Goal: Task Accomplishment & Management: Manage account settings

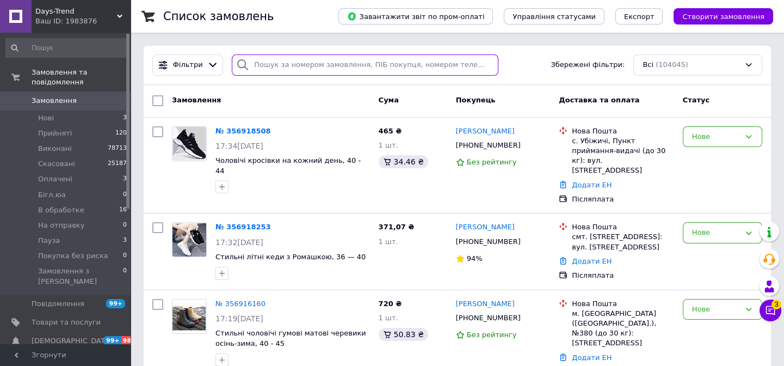
click at [309, 64] on input "search" at bounding box center [365, 64] width 266 height 21
paste input "356785264"
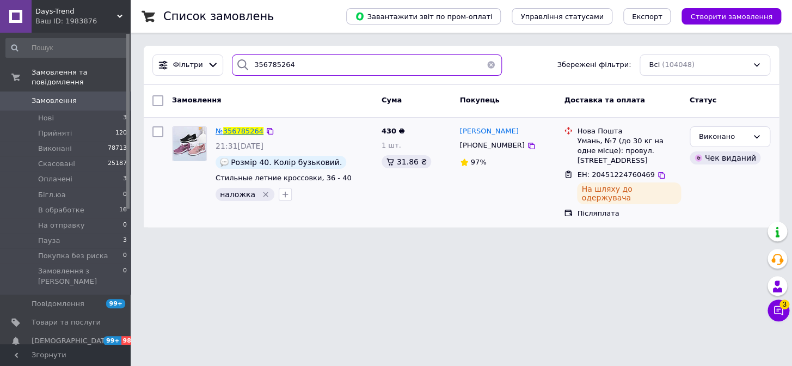
type input "356785264"
click at [233, 130] on span "356785264" at bounding box center [243, 131] width 40 height 8
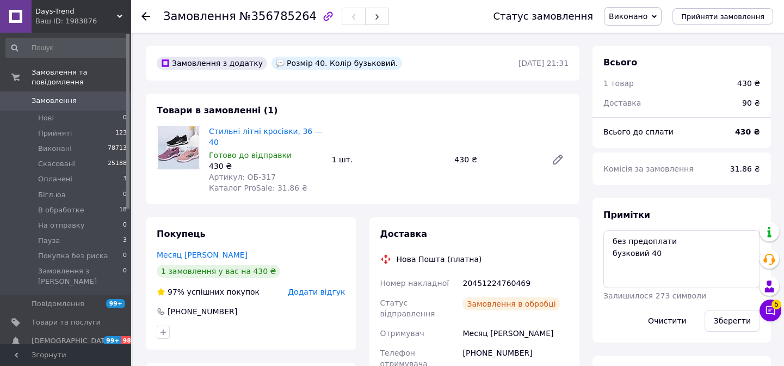
scroll to position [33, 0]
click at [147, 16] on use at bounding box center [145, 16] width 9 height 9
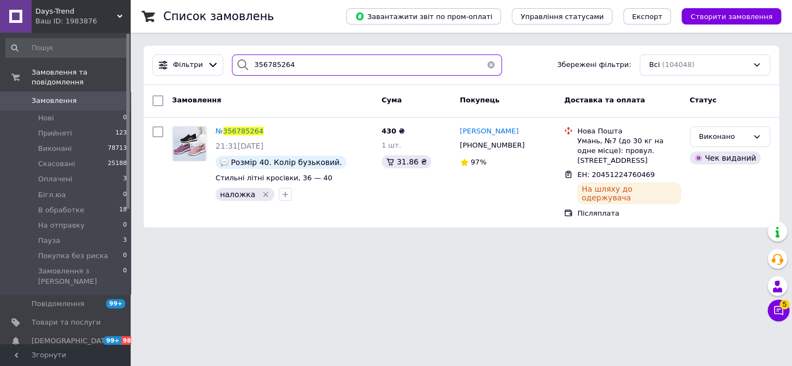
click at [275, 68] on input "356785264" at bounding box center [367, 64] width 270 height 21
paste input "28058"
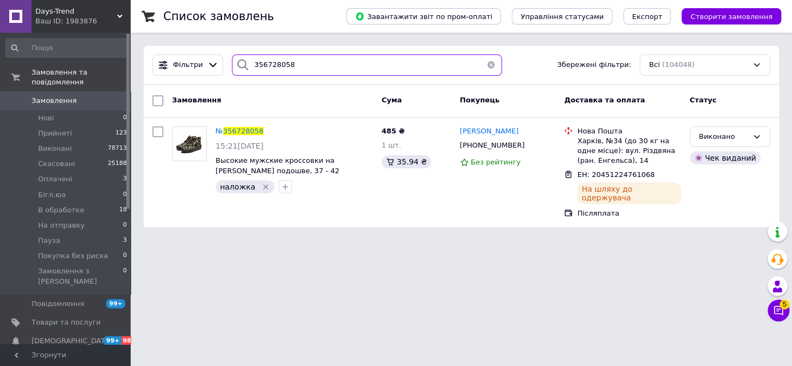
click at [275, 69] on input "356728058" at bounding box center [367, 64] width 270 height 21
paste input "40000"
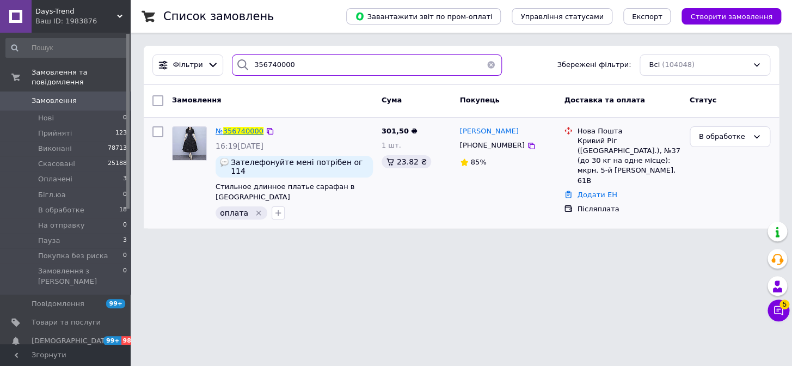
type input "356740000"
click at [240, 127] on span "356740000" at bounding box center [243, 131] width 40 height 8
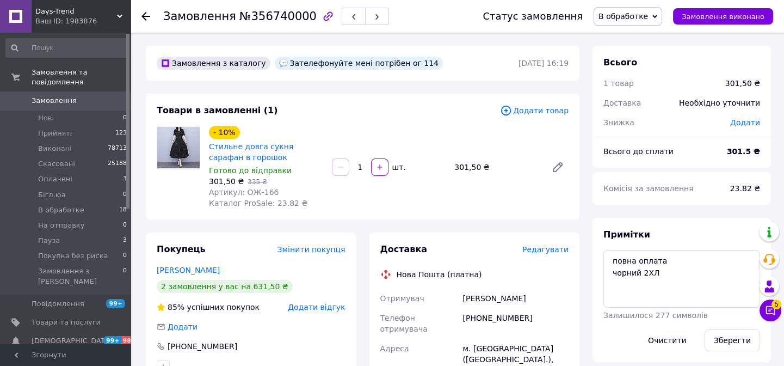
click at [660, 16] on span "В обработке" at bounding box center [628, 16] width 69 height 18
click at [633, 120] on li "На отправку" at bounding box center [634, 120] width 81 height 16
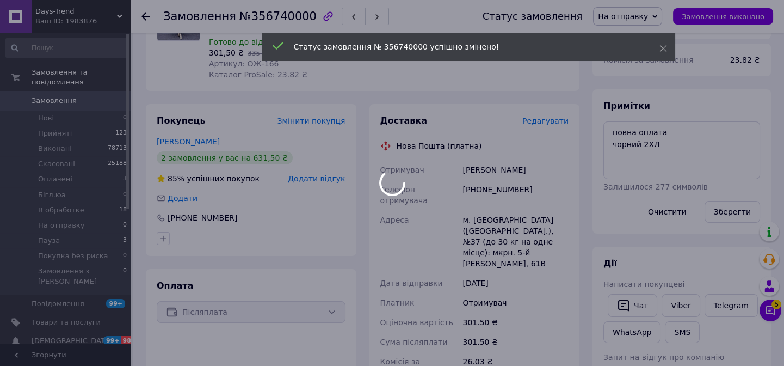
scroll to position [346, 0]
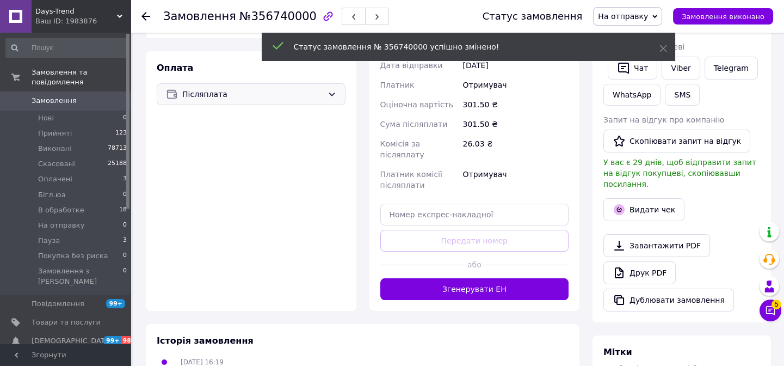
click at [205, 89] on span "Післяплата" at bounding box center [252, 94] width 141 height 12
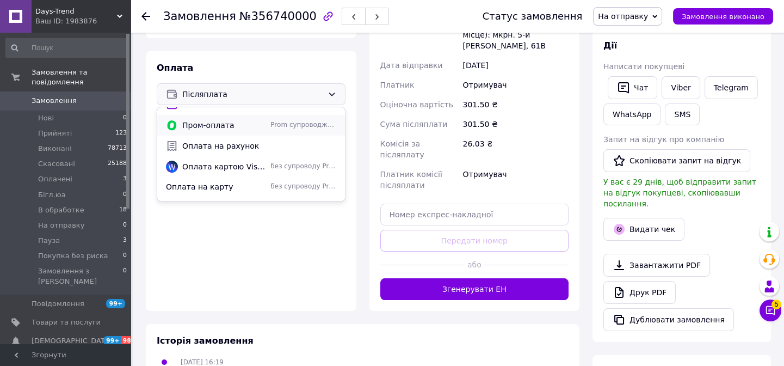
scroll to position [0, 0]
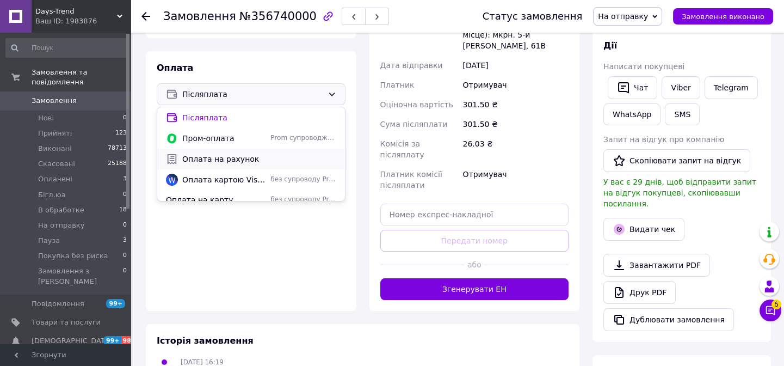
click at [222, 162] on span "Оплата на рахунок" at bounding box center [259, 158] width 154 height 11
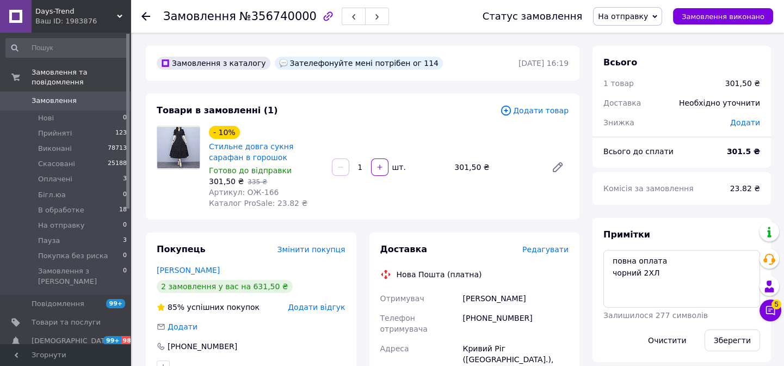
click at [145, 16] on use at bounding box center [145, 16] width 9 height 9
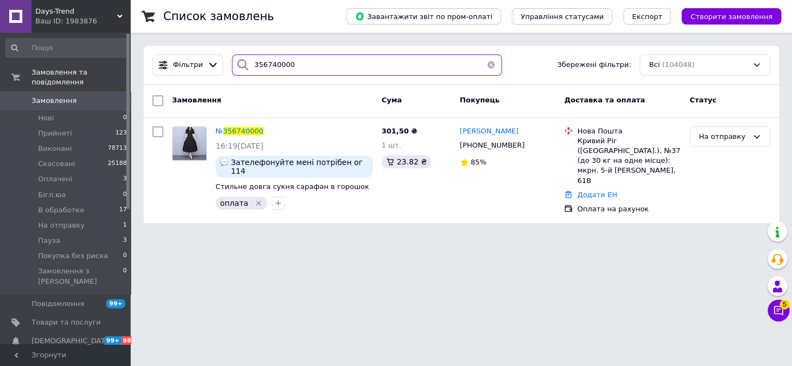
click at [283, 65] on input "356740000" at bounding box center [367, 64] width 270 height 21
paste input "83301"
click at [283, 65] on input "356740000" at bounding box center [367, 64] width 270 height 21
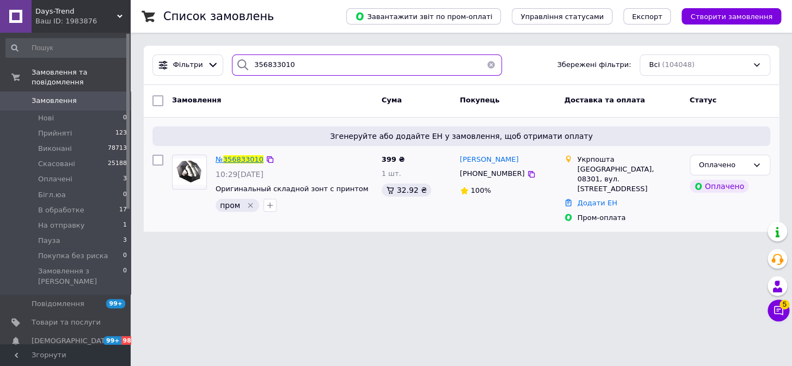
type input "356833010"
click at [234, 158] on span "356833010" at bounding box center [243, 159] width 40 height 8
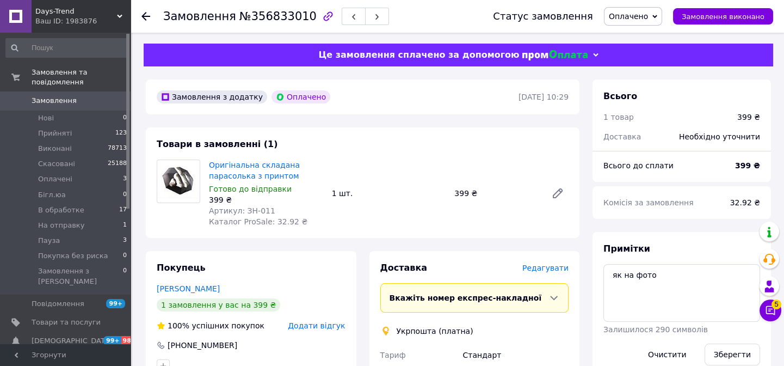
click at [145, 15] on icon at bounding box center [145, 16] width 9 height 9
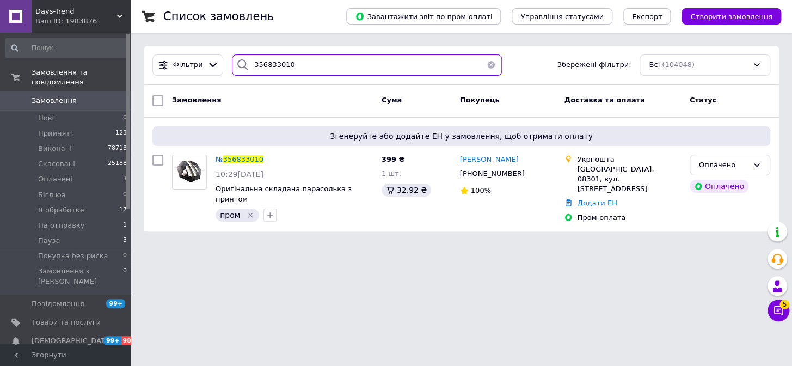
click at [327, 66] on input "356833010" at bounding box center [367, 64] width 270 height 21
paste input "72209"
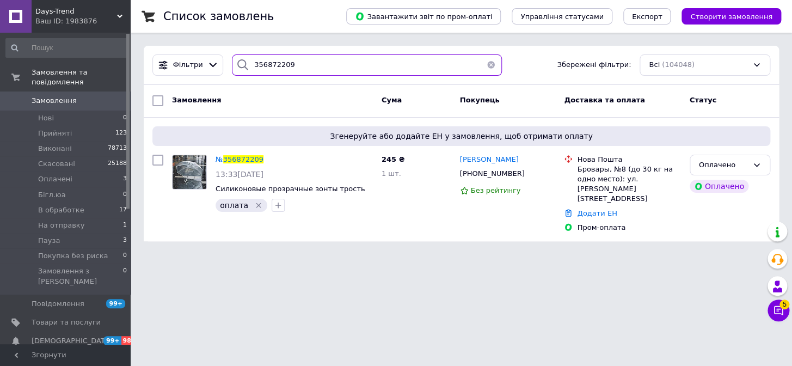
type input "356872209"
click at [240, 156] on span "356872209" at bounding box center [243, 159] width 40 height 8
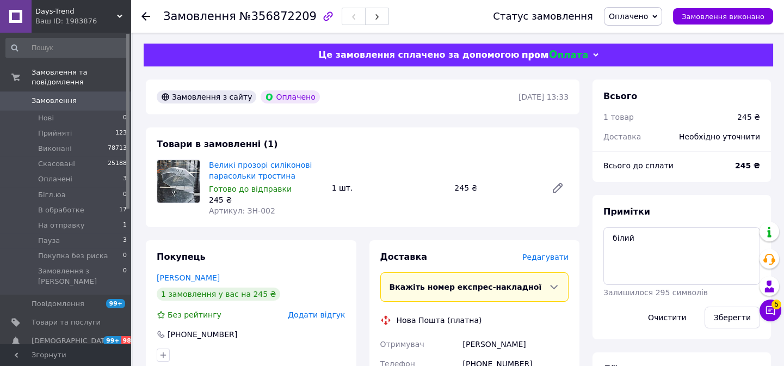
click at [146, 16] on use at bounding box center [145, 16] width 9 height 9
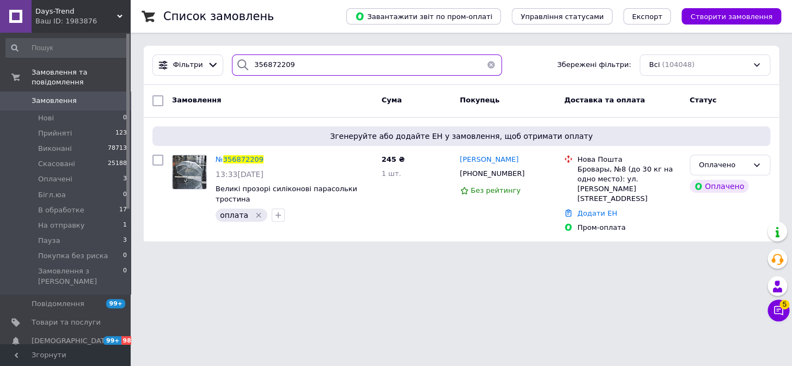
click at [320, 57] on input "356872209" at bounding box center [367, 64] width 270 height 21
paste input "363202"
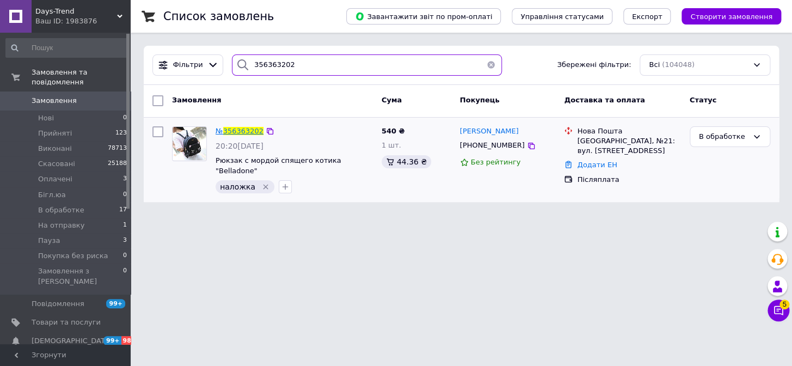
type input "356363202"
click at [239, 130] on span "356363202" at bounding box center [243, 131] width 40 height 8
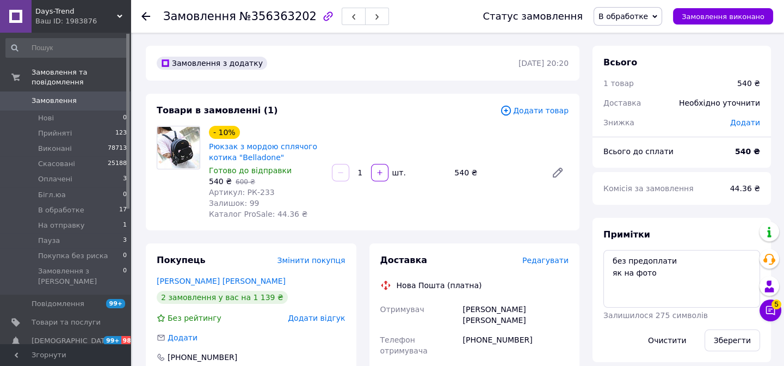
click at [662, 14] on span "В обработке" at bounding box center [628, 16] width 69 height 18
click at [658, 114] on li "На отправку" at bounding box center [634, 120] width 81 height 16
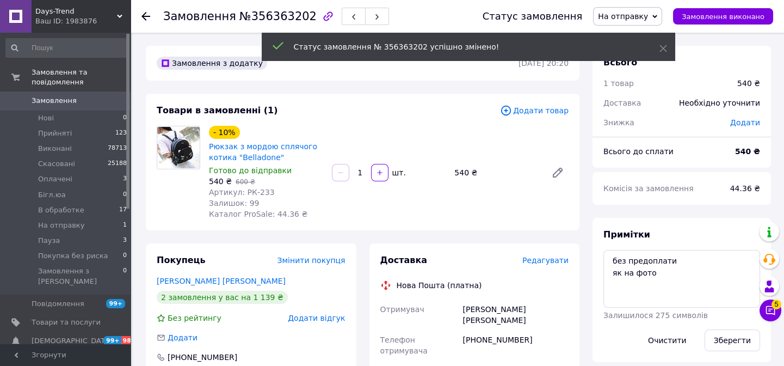
click at [146, 17] on icon at bounding box center [145, 16] width 9 height 9
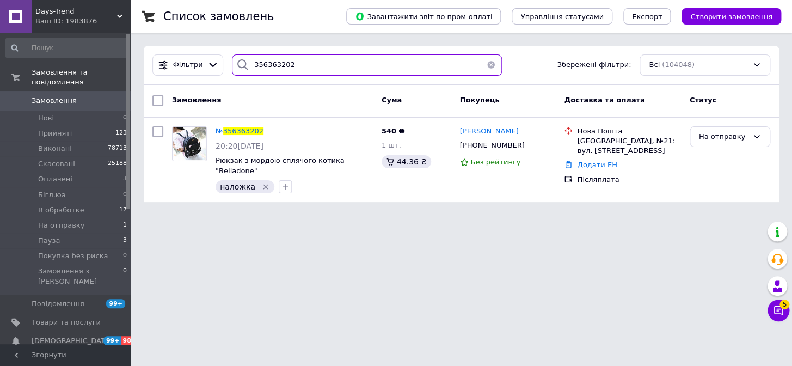
click at [316, 65] on input "356363202" at bounding box center [367, 64] width 270 height 21
paste input "604807"
click at [316, 65] on input "356604807" at bounding box center [367, 64] width 270 height 21
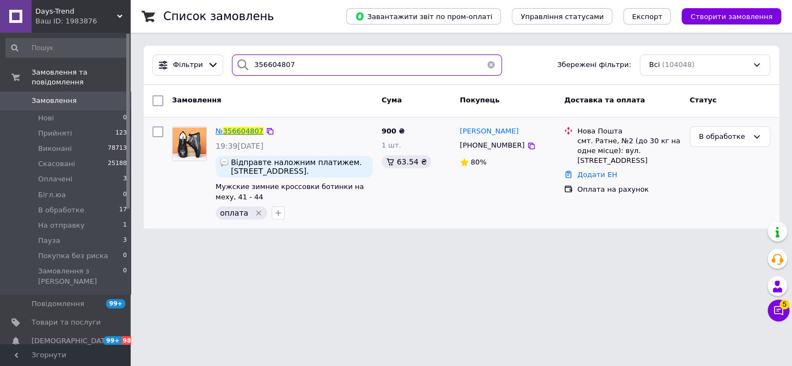
type input "356604807"
click at [233, 127] on span "356604807" at bounding box center [243, 131] width 40 height 8
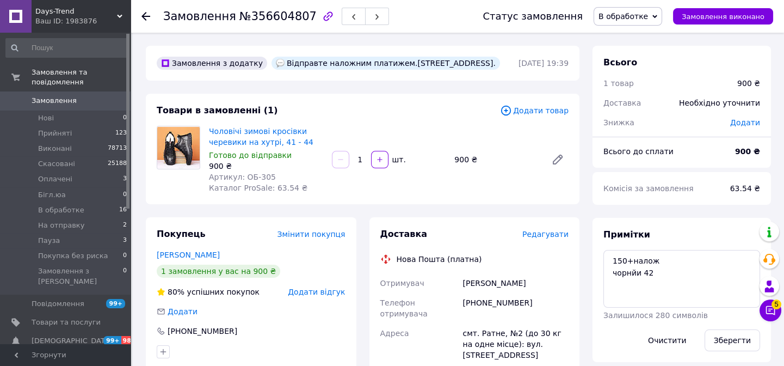
click at [635, 17] on span "В обработке" at bounding box center [623, 16] width 50 height 9
click at [663, 121] on li "На отправку" at bounding box center [634, 120] width 81 height 16
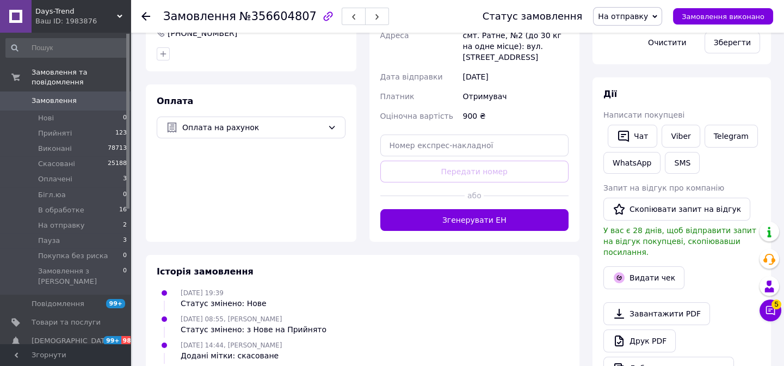
scroll to position [296, 0]
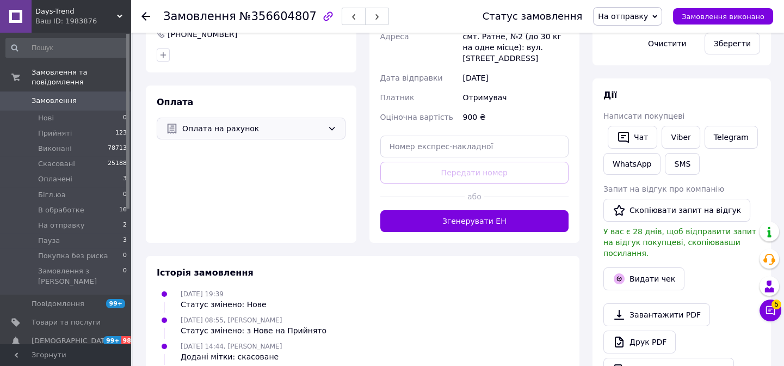
click at [221, 120] on div "Оплата на рахунок" at bounding box center [251, 129] width 189 height 22
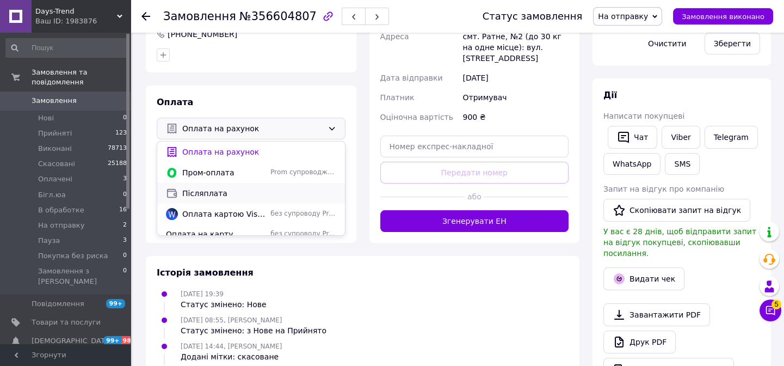
scroll to position [28, 0]
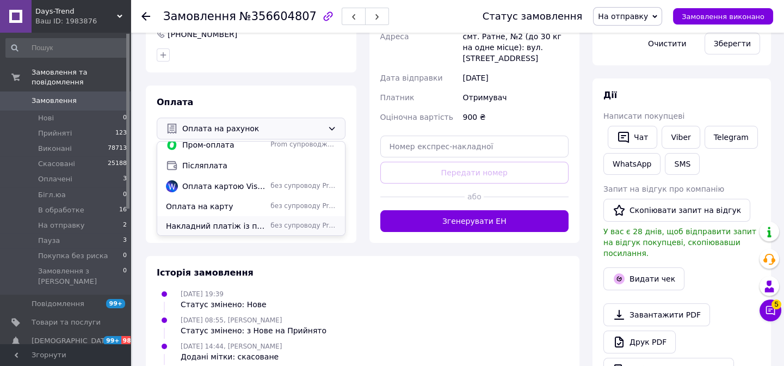
click at [258, 227] on span "Накладний платіж із попередньою платою 150 грн" at bounding box center [216, 225] width 100 height 11
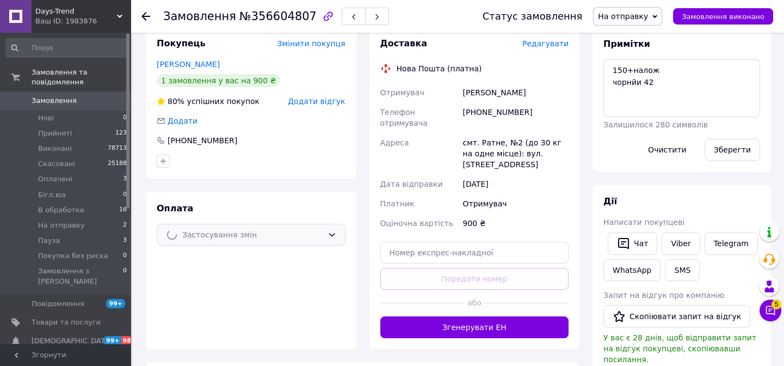
scroll to position [0, 0]
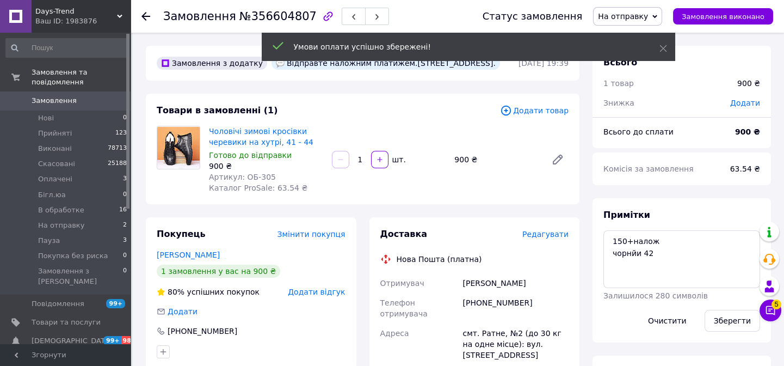
click at [146, 14] on icon at bounding box center [145, 16] width 9 height 9
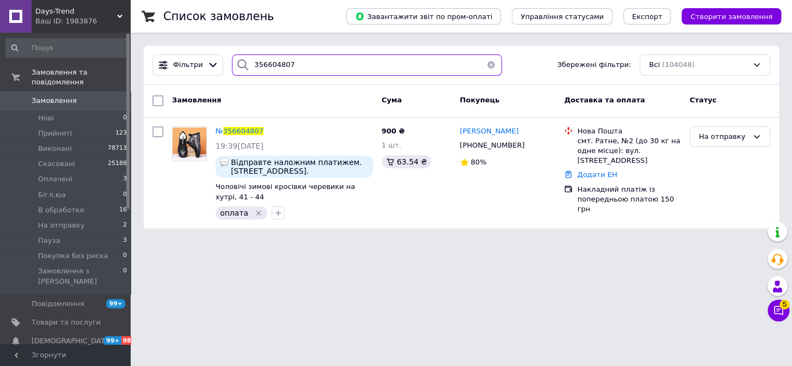
click at [326, 72] on input "356604807" at bounding box center [367, 64] width 270 height 21
paste input "437219"
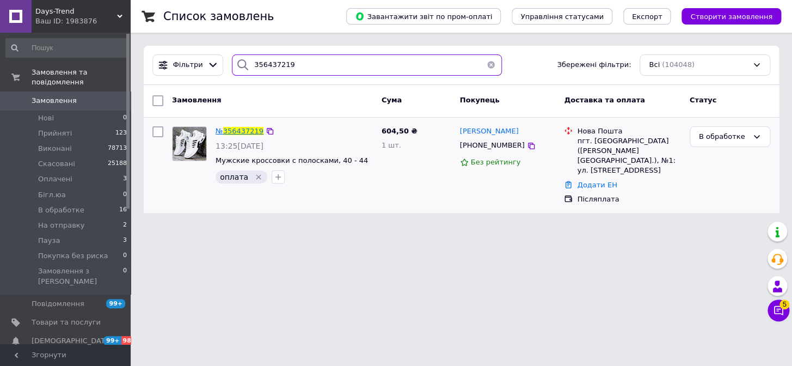
type input "356437219"
click at [247, 127] on span "356437219" at bounding box center [243, 131] width 40 height 8
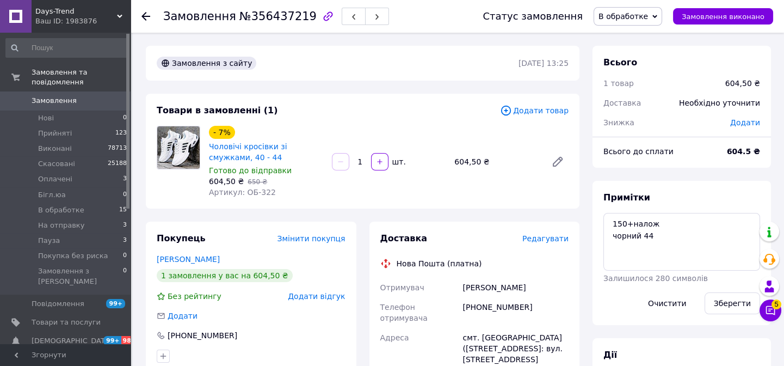
click at [646, 20] on span "В обработке" at bounding box center [623, 16] width 50 height 9
click at [663, 119] on li "На отправку" at bounding box center [634, 120] width 81 height 16
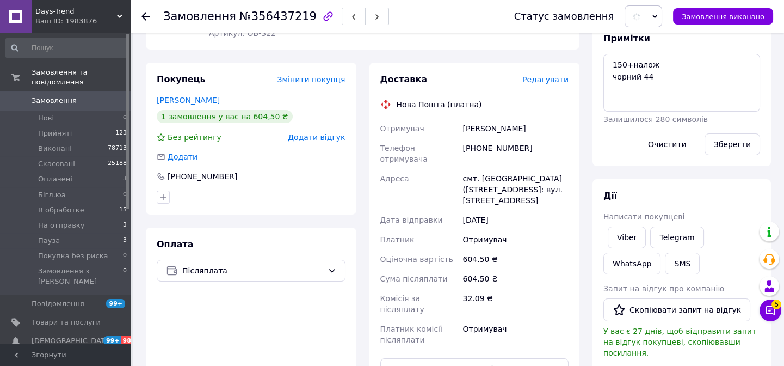
scroll to position [296, 0]
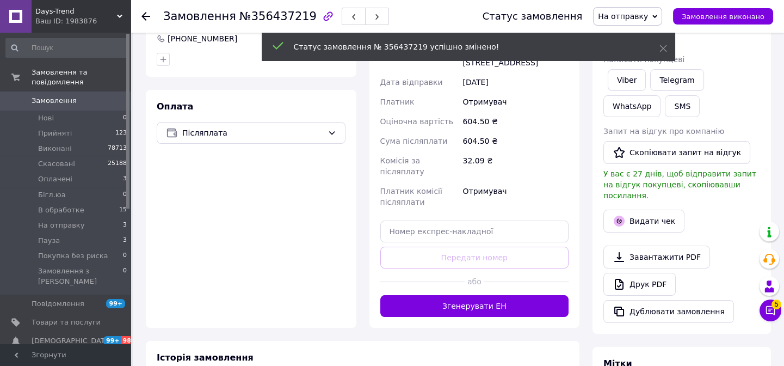
click at [265, 131] on span "Післяплата" at bounding box center [252, 133] width 141 height 12
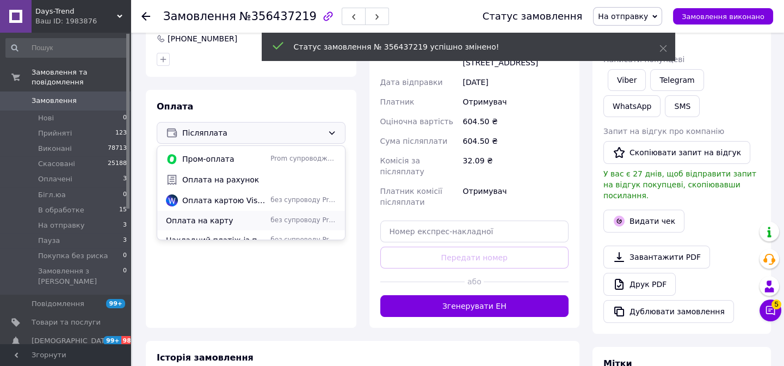
scroll to position [28, 0]
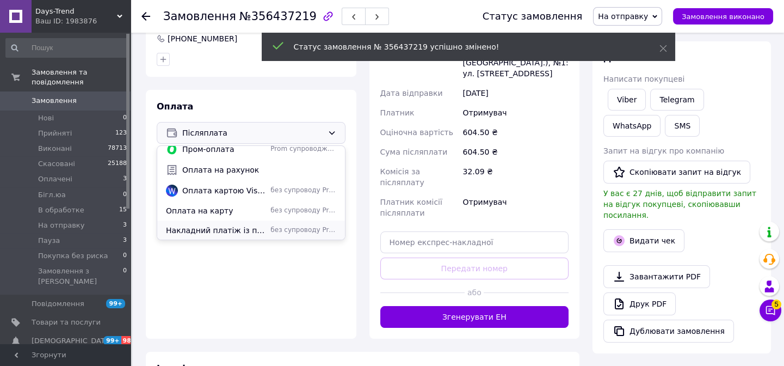
click at [248, 228] on span "Накладний платіж із попередньою платою 150 грн" at bounding box center [216, 230] width 100 height 11
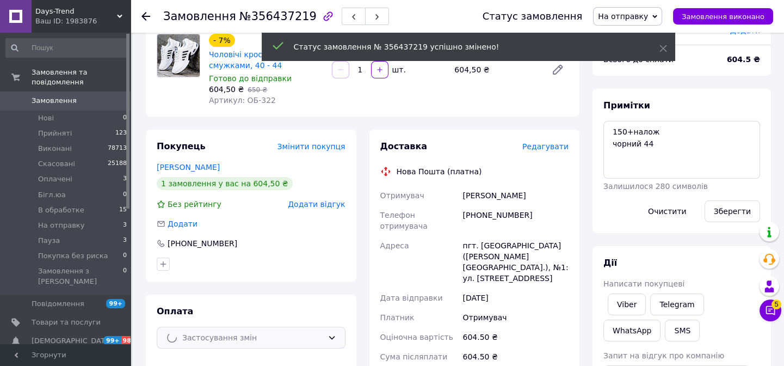
scroll to position [0, 0]
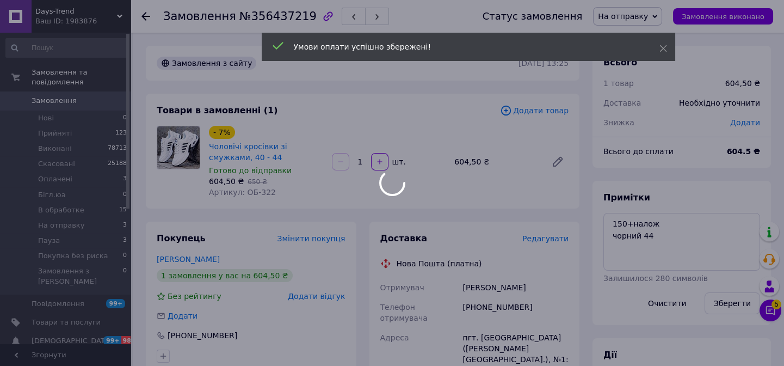
click at [146, 15] on div at bounding box center [392, 183] width 784 height 366
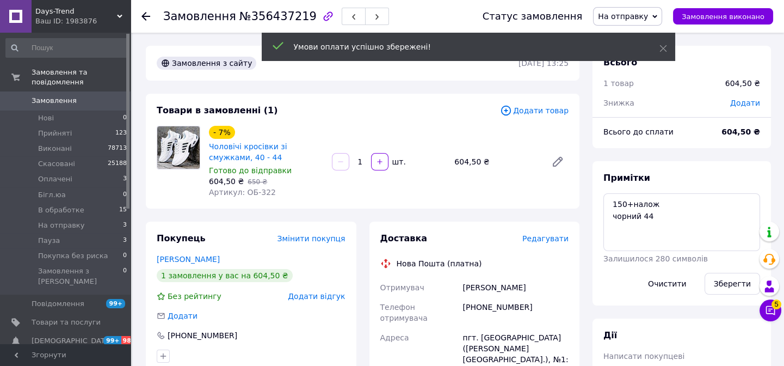
click at [146, 15] on icon at bounding box center [145, 16] width 9 height 9
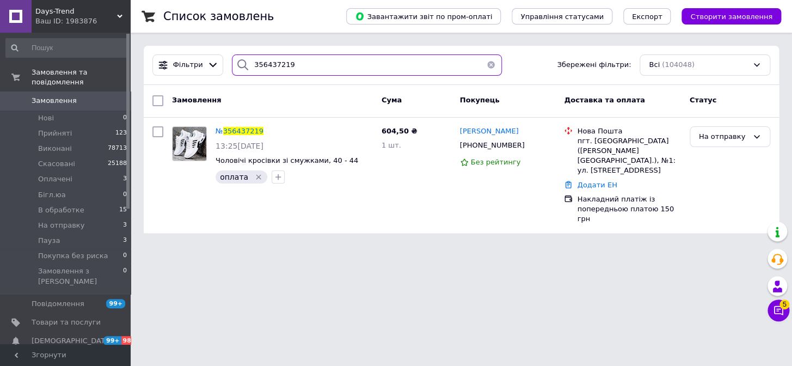
click at [326, 58] on input "356437219" at bounding box center [367, 64] width 270 height 21
paste input "870337"
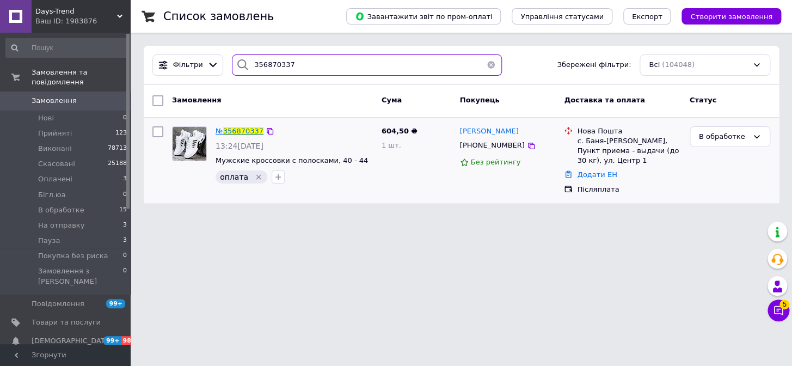
type input "356870337"
click at [244, 130] on span "356870337" at bounding box center [243, 131] width 40 height 8
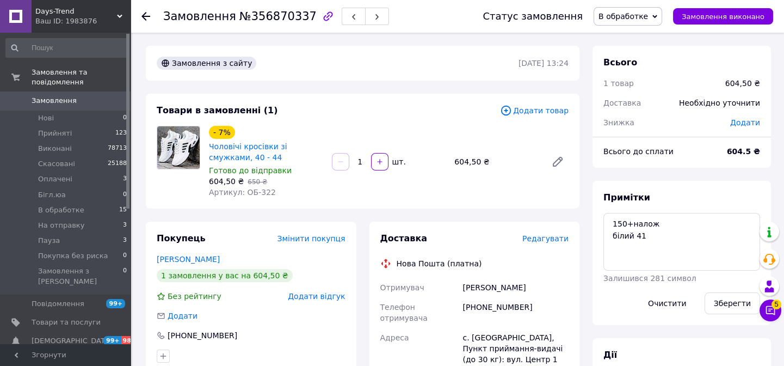
click at [144, 16] on use at bounding box center [145, 16] width 9 height 9
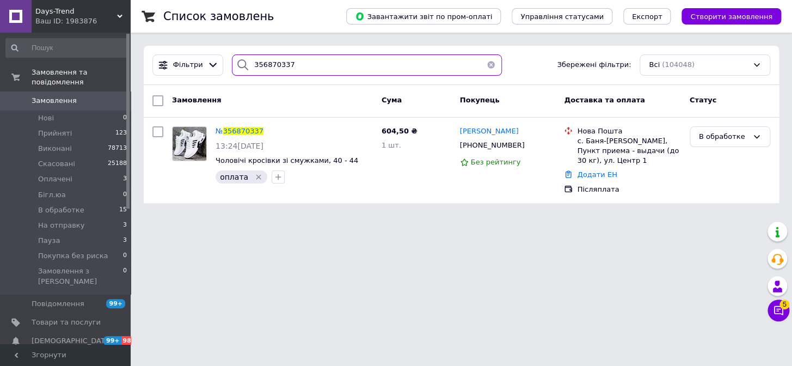
click at [319, 54] on input "356870337" at bounding box center [367, 64] width 270 height 21
paste input "070214"
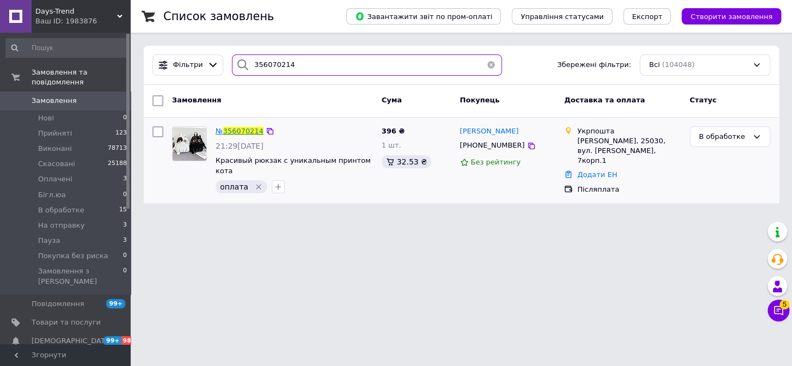
type input "356070214"
click at [227, 131] on span "356070214" at bounding box center [243, 131] width 40 height 8
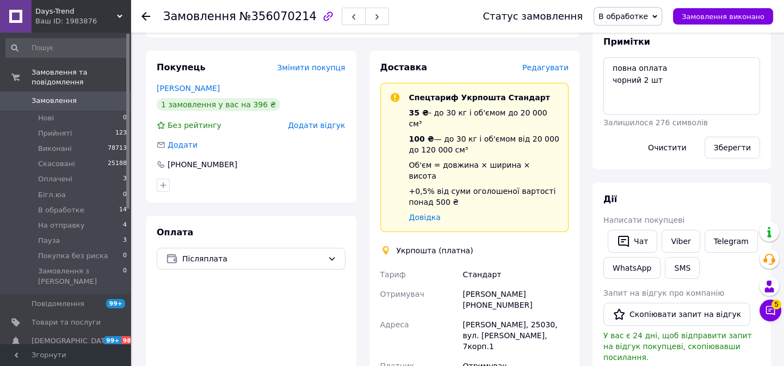
scroll to position [197, 0]
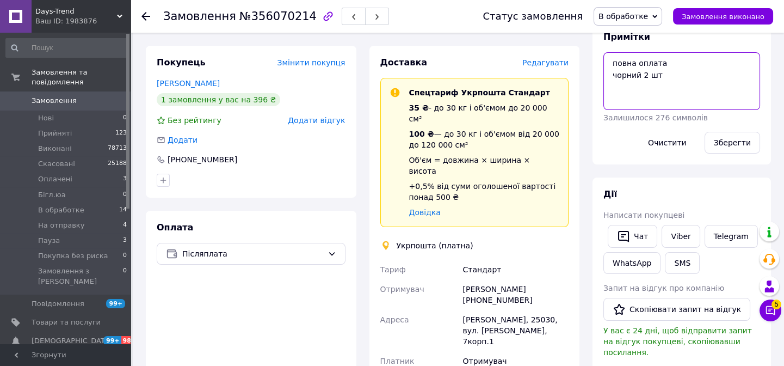
click at [669, 65] on textarea "повна оплата чорний 2 шт" at bounding box center [681, 81] width 157 height 58
type textarea "повна оплата укрпошта чорний 2 шт"
click at [724, 139] on button "Зберегти" at bounding box center [731, 143] width 55 height 22
click at [325, 251] on div "Післяплата" at bounding box center [251, 254] width 189 height 22
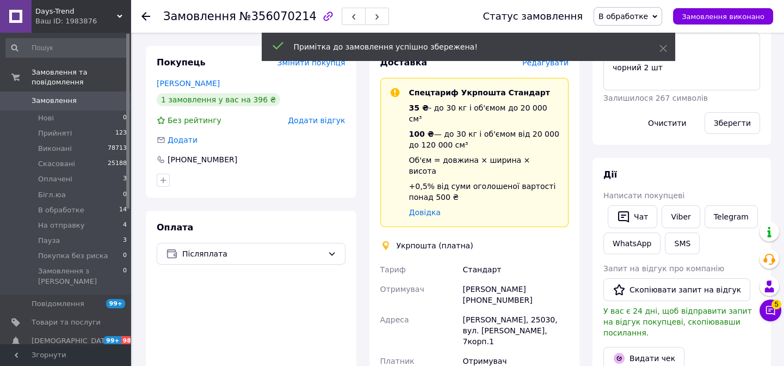
click at [315, 251] on span "Післяплата" at bounding box center [252, 254] width 141 height 12
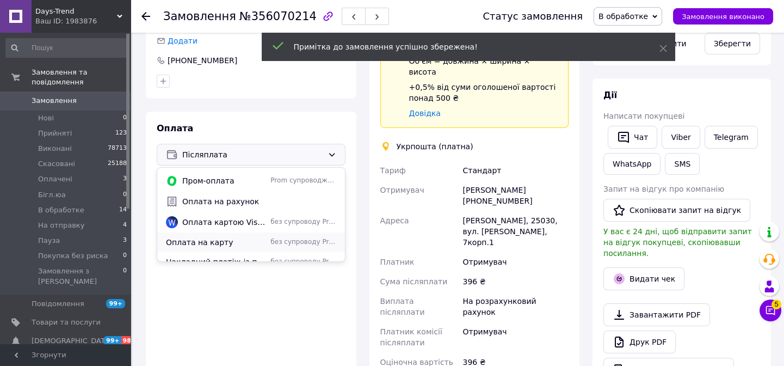
scroll to position [28, 0]
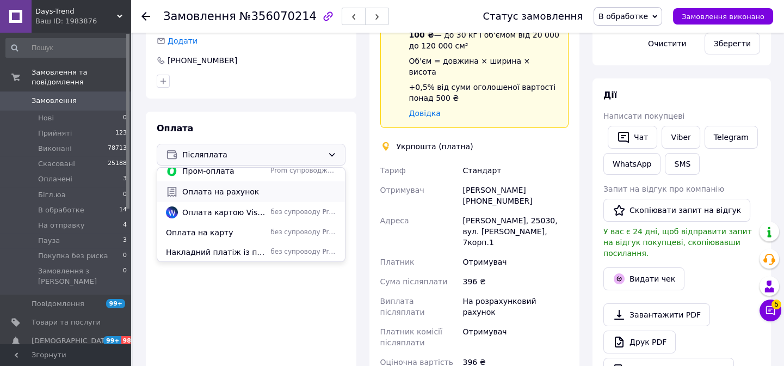
click at [289, 193] on span "Оплата на рахунок" at bounding box center [259, 191] width 154 height 11
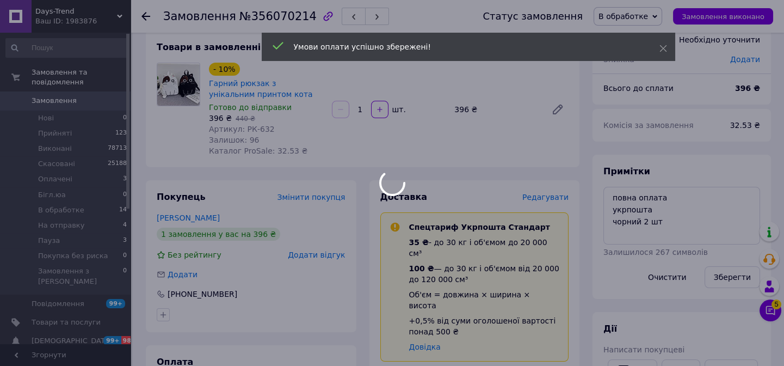
scroll to position [0, 0]
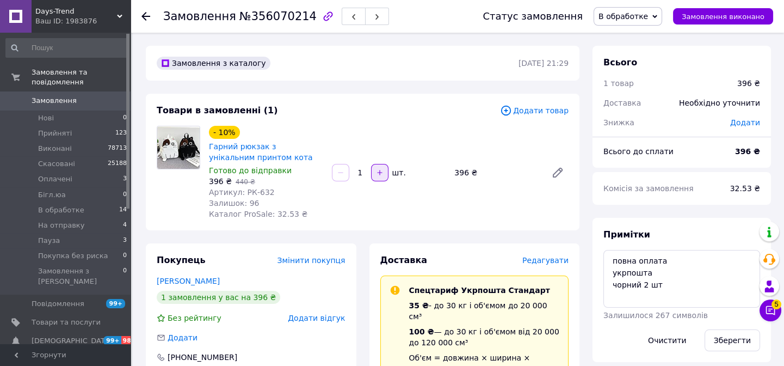
click at [381, 172] on icon "button" at bounding box center [380, 173] width 8 height 8
type input "2"
click at [145, 15] on icon at bounding box center [145, 16] width 9 height 9
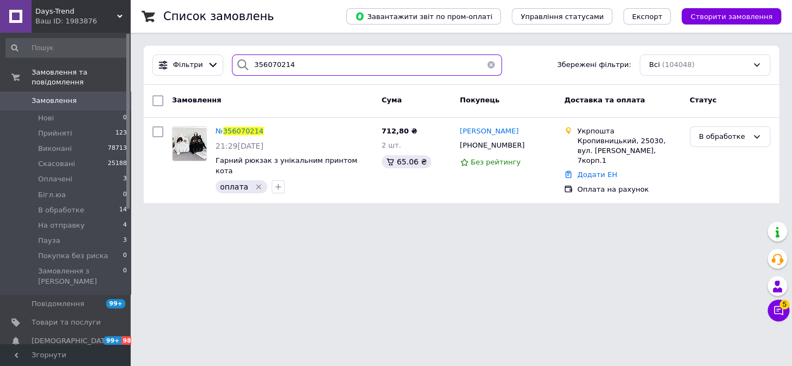
click at [348, 73] on input "356070214" at bounding box center [367, 64] width 270 height 21
click at [347, 73] on input "356070214" at bounding box center [367, 64] width 270 height 21
paste input "870337"
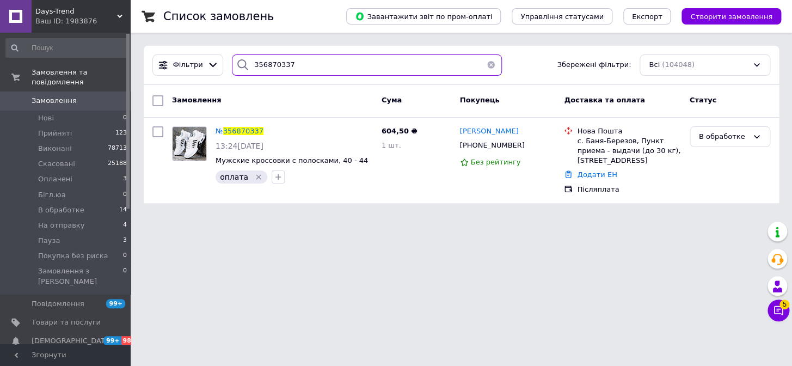
click at [324, 65] on input "356870337" at bounding box center [367, 64] width 270 height 21
paste input "98149"
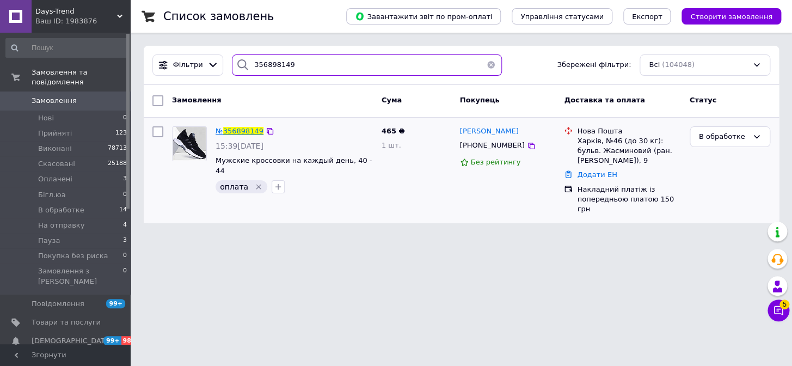
type input "356898149"
click at [239, 128] on span "356898149" at bounding box center [243, 131] width 40 height 8
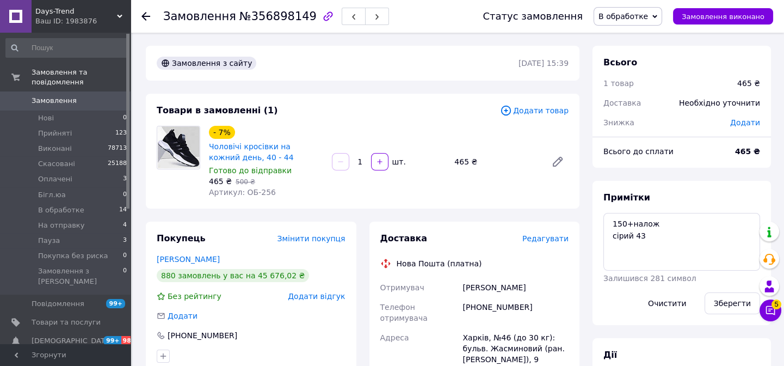
click at [663, 1] on div "Статус замовлення В обработке Прийнято Виконано Скасовано Оплачено Бігл.юа На о…" at bounding box center [617, 16] width 312 height 33
click at [662, 12] on span "В обработке" at bounding box center [628, 16] width 69 height 18
click at [645, 112] on li "На отправку" at bounding box center [634, 120] width 81 height 16
click at [145, 13] on use at bounding box center [145, 16] width 9 height 9
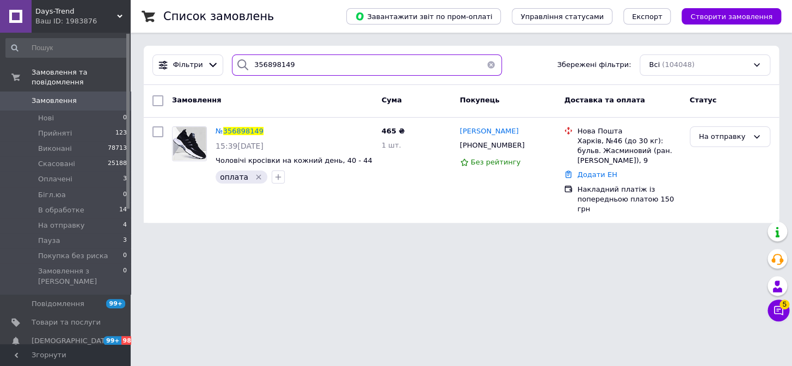
click at [299, 66] on input "356898149" at bounding box center [367, 64] width 270 height 21
paste input "79566"
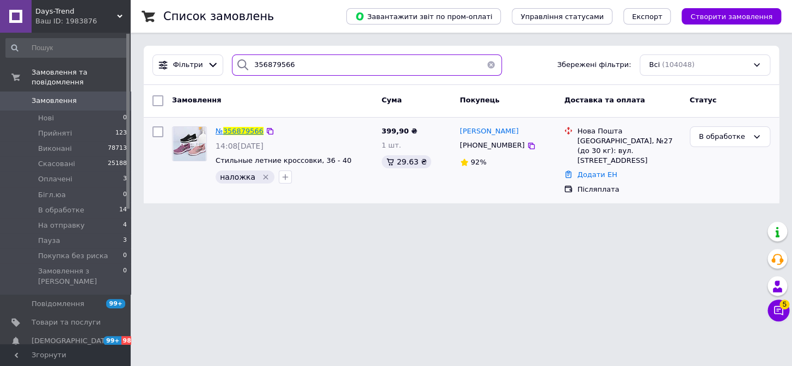
type input "356879566"
click at [249, 130] on span "356879566" at bounding box center [243, 131] width 40 height 8
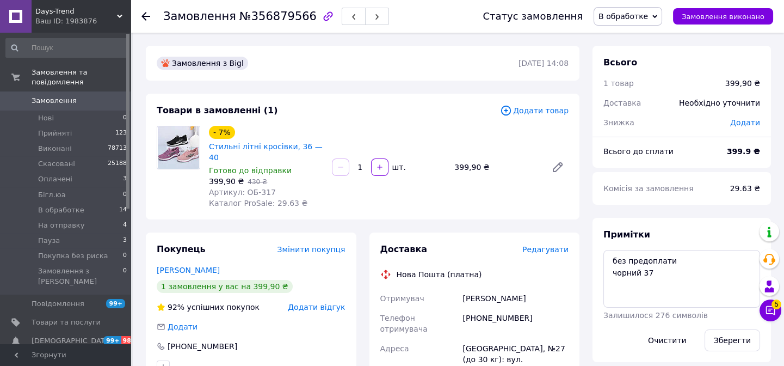
click at [636, 14] on span "В обработке" at bounding box center [623, 16] width 50 height 9
click at [667, 115] on li "На отправку" at bounding box center [634, 120] width 81 height 16
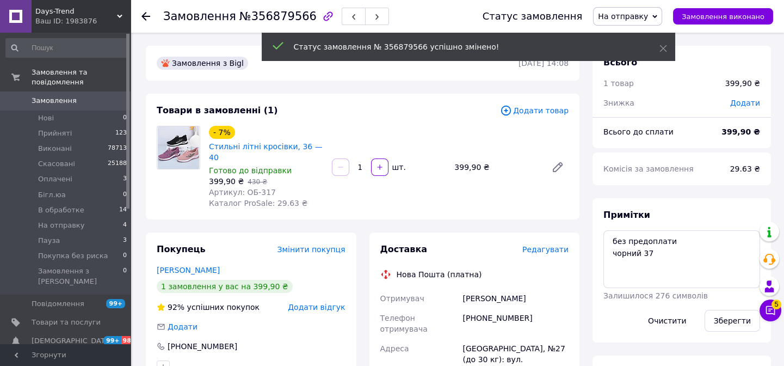
click at [141, 15] on icon at bounding box center [145, 16] width 9 height 9
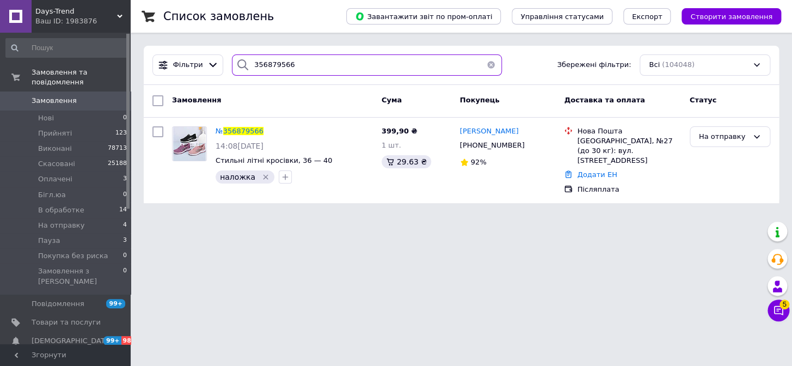
click at [314, 59] on input "356879566" at bounding box center [367, 64] width 270 height 21
paste input "15100"
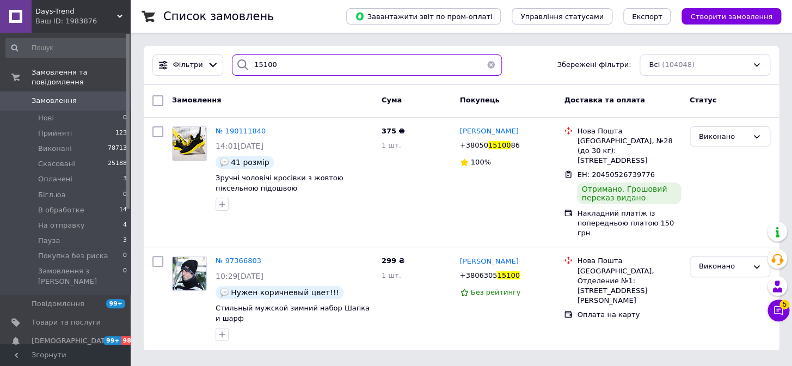
click at [330, 58] on input "15100" at bounding box center [367, 64] width 270 height 21
paste input "356924203"
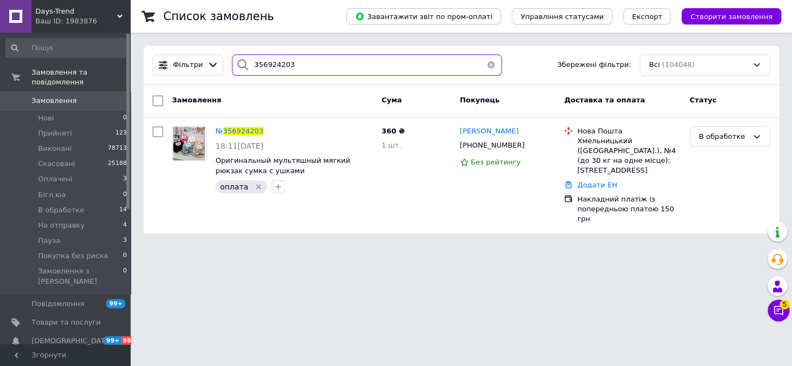
click at [327, 66] on input "356924203" at bounding box center [367, 64] width 270 height 21
paste input "46"
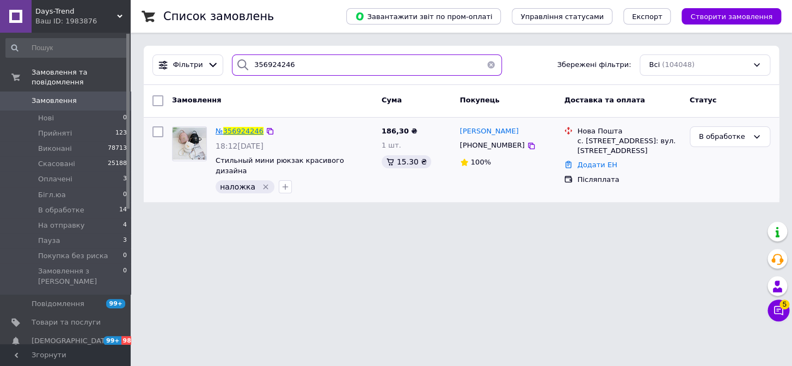
type input "356924246"
click at [242, 130] on span "356924246" at bounding box center [243, 131] width 40 height 8
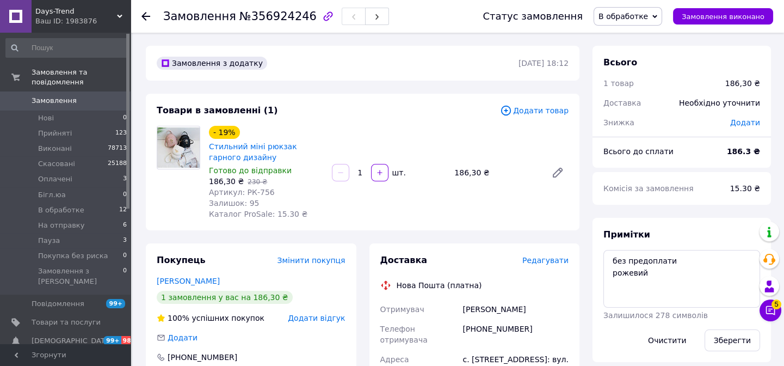
click at [627, 18] on span "В обработке" at bounding box center [623, 16] width 50 height 9
click at [653, 113] on li "На отправку" at bounding box center [634, 120] width 81 height 16
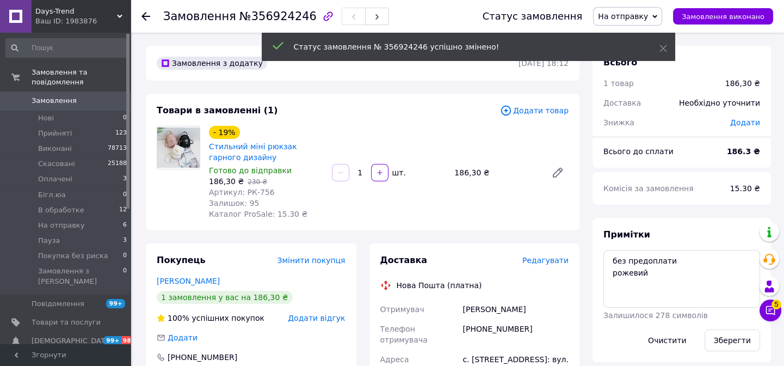
click at [145, 12] on icon at bounding box center [145, 16] width 9 height 9
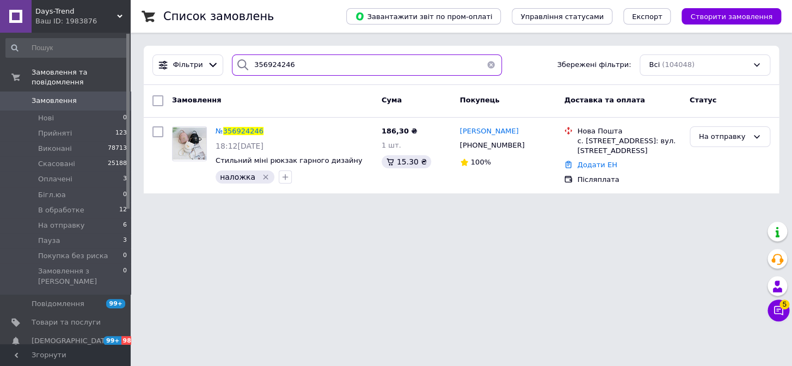
click at [318, 70] on input "356924246" at bounding box center [367, 64] width 270 height 21
click at [336, 78] on div "Фільтри 356924246 Збережені фільтри: Всі (104048)" at bounding box center [461, 65] width 635 height 39
click at [332, 63] on input "356924246" at bounding box center [367, 64] width 270 height 21
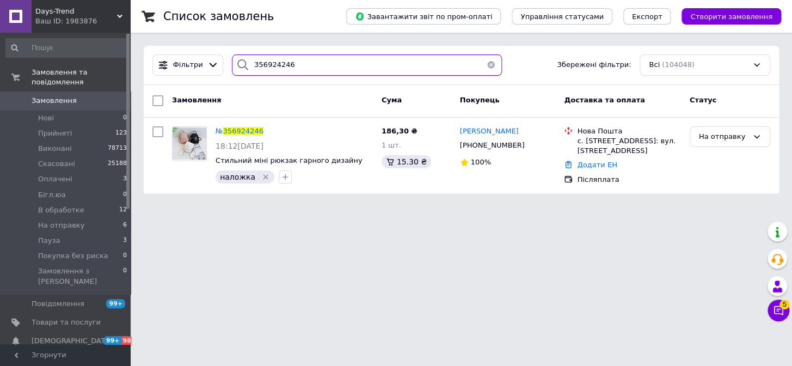
paste input "070214"
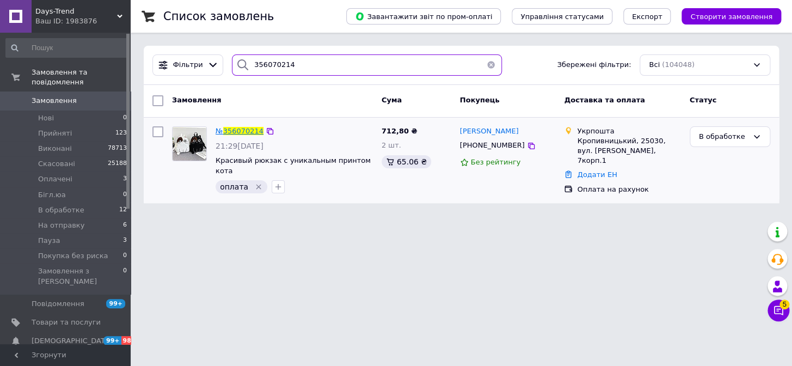
type input "356070214"
click at [241, 130] on span "356070214" at bounding box center [243, 131] width 40 height 8
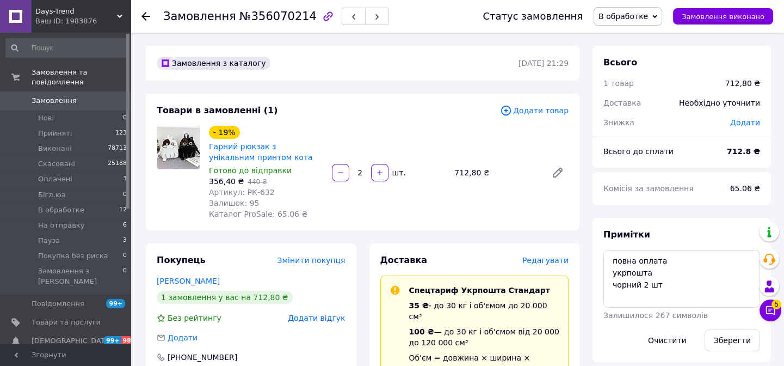
click at [534, 109] on span "Додати товар" at bounding box center [534, 110] width 69 height 12
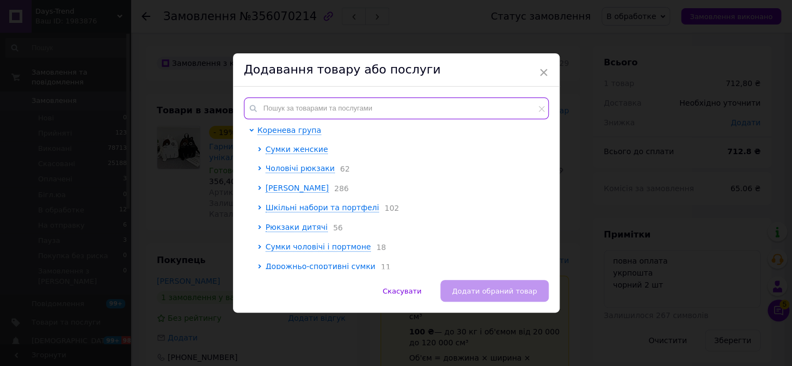
click at [338, 100] on input "text" at bounding box center [396, 108] width 305 height 22
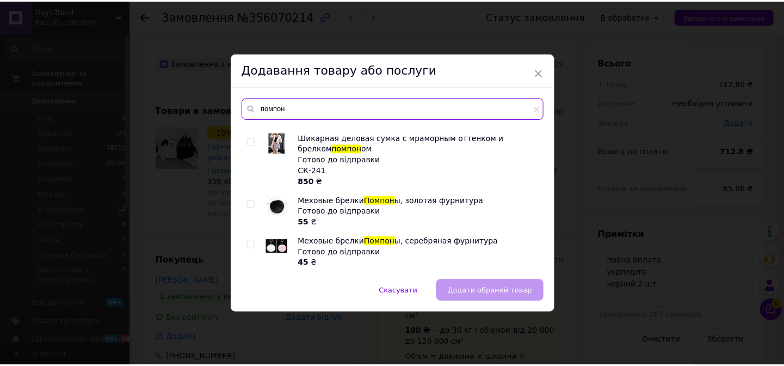
scroll to position [544, 0]
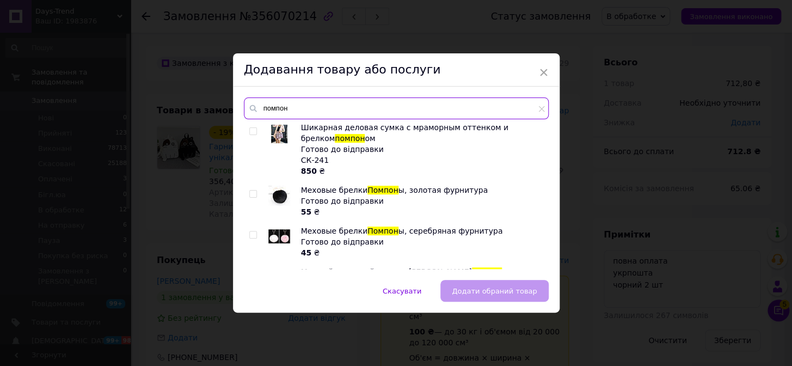
type input "помпон"
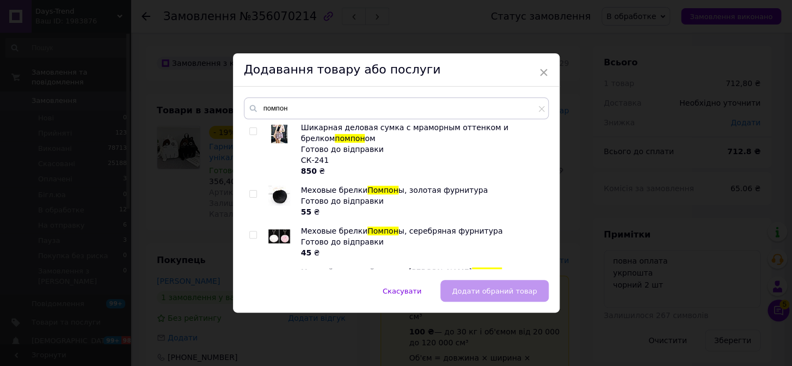
click at [249, 231] on input "checkbox" at bounding box center [252, 234] width 7 height 7
checkbox input "true"
click at [469, 287] on span "Додати обраний товар" at bounding box center [494, 291] width 85 height 8
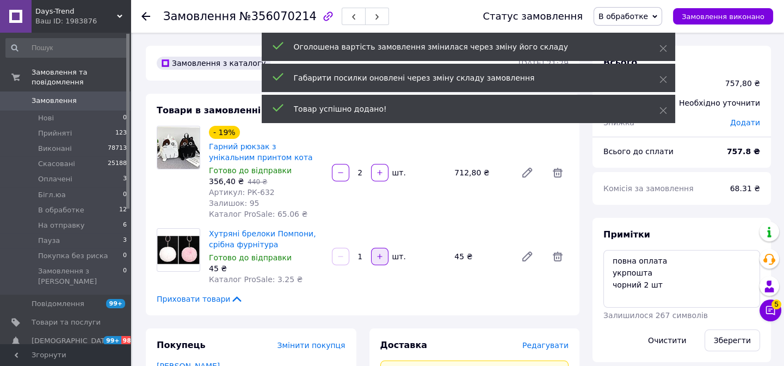
click at [380, 257] on icon "button" at bounding box center [380, 256] width 8 height 8
type input "2"
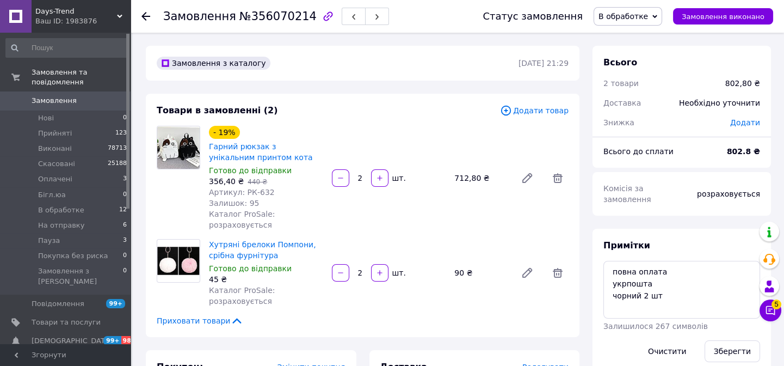
click at [741, 121] on span "Додати" at bounding box center [745, 122] width 30 height 9
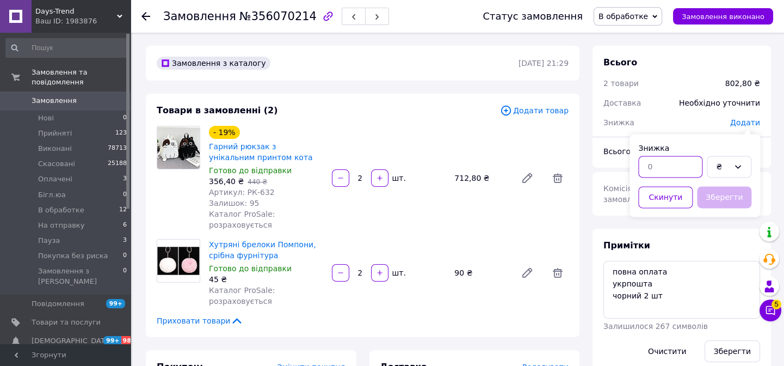
click at [673, 165] on input "text" at bounding box center [670, 167] width 64 height 22
type input "8"
click at [741, 199] on button "Зберегти" at bounding box center [724, 197] width 54 height 22
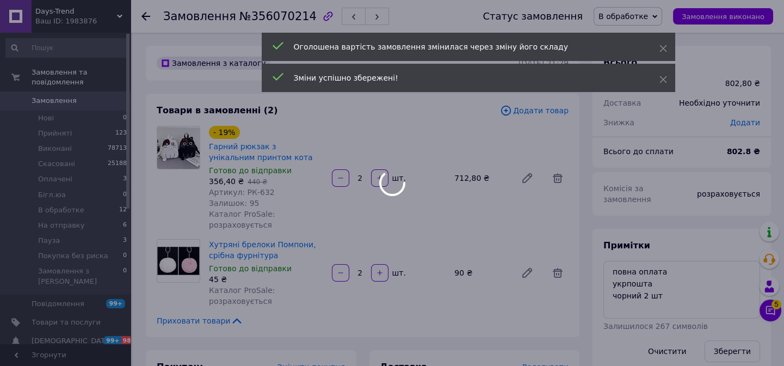
scroll to position [9, 0]
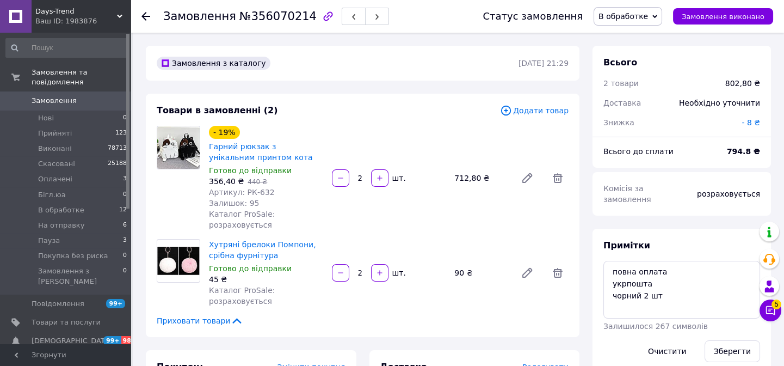
click at [757, 124] on span "- 8 ₴" at bounding box center [750, 122] width 18 height 9
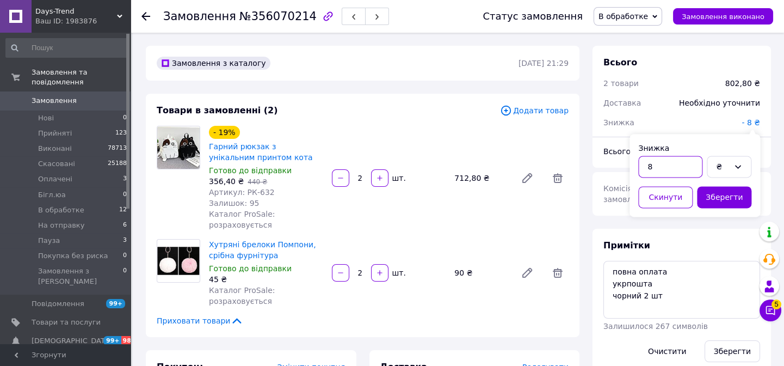
click at [695, 168] on input "8" at bounding box center [670, 167] width 64 height 22
type input "10"
click at [734, 191] on button "Зберегти" at bounding box center [724, 197] width 54 height 22
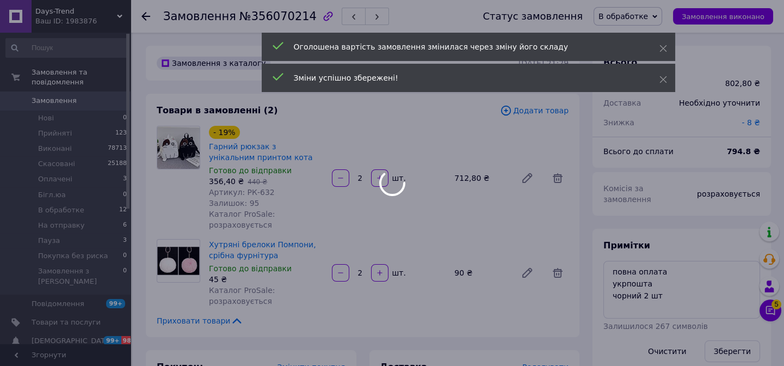
scroll to position [34, 0]
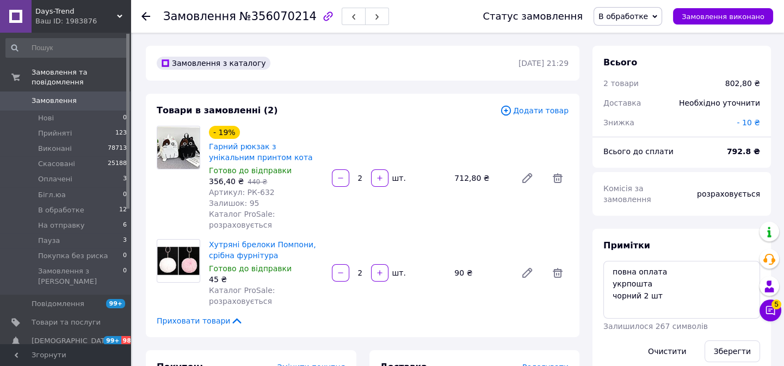
click at [640, 16] on span "В обработке" at bounding box center [623, 16] width 50 height 9
click at [666, 116] on li "На отправку" at bounding box center [634, 120] width 81 height 16
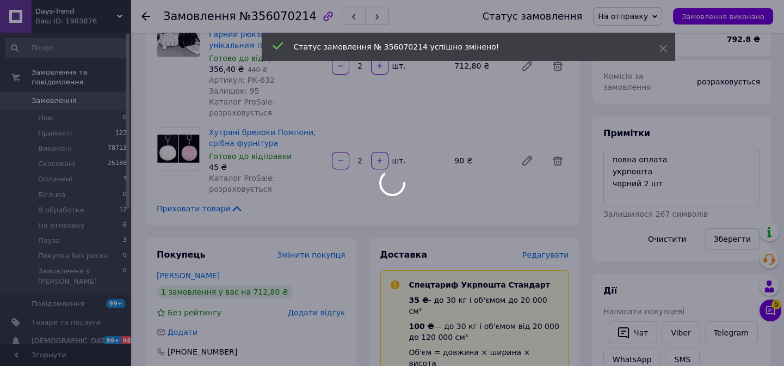
scroll to position [0, 0]
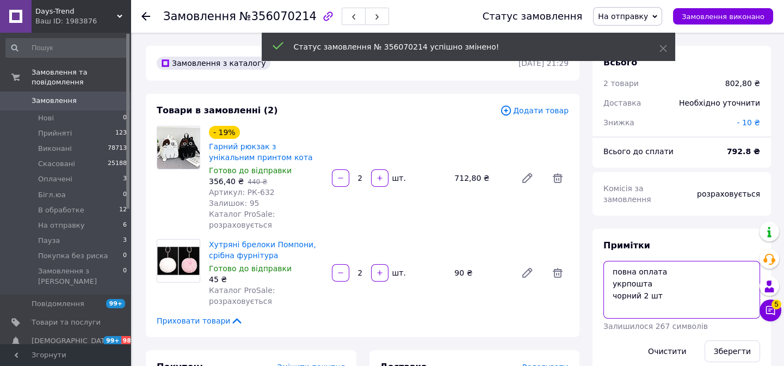
click at [673, 271] on textarea "повна оплата укрпошта чорний 2 шт" at bounding box center [681, 290] width 157 height 58
click at [678, 283] on textarea "повна оплата укрпошта чорний 2 шт" at bounding box center [681, 290] width 157 height 58
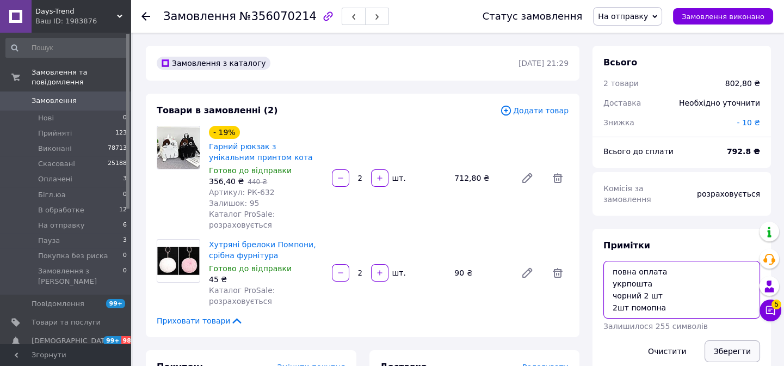
type textarea "повна оплата укрпошта чорний 2 шт 2шт помопна"
click at [725, 340] on button "Зберегти" at bounding box center [731, 351] width 55 height 22
click at [73, 96] on span "Замовлення" at bounding box center [66, 101] width 69 height 10
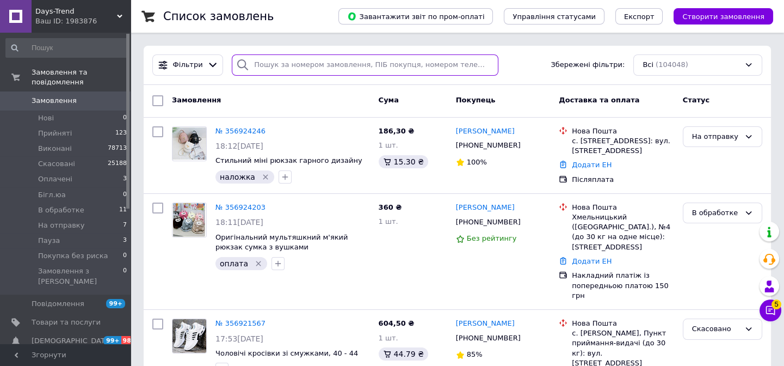
click at [298, 61] on input "search" at bounding box center [365, 64] width 266 height 21
paste input "356870337"
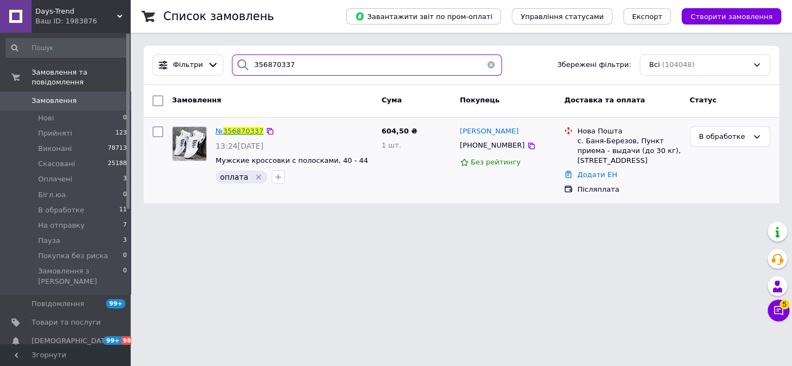
type input "356870337"
click at [235, 129] on span "356870337" at bounding box center [243, 131] width 40 height 8
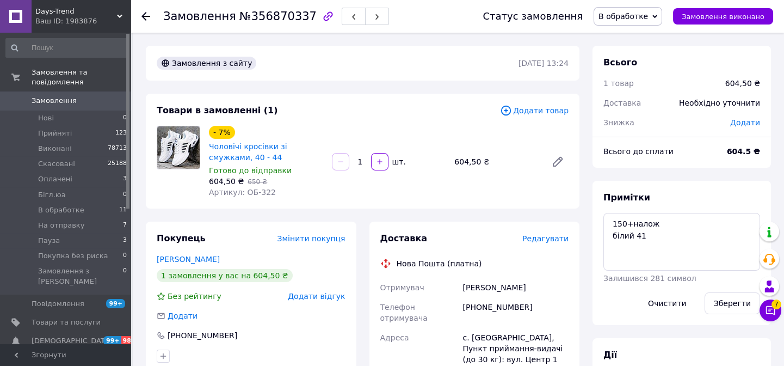
click at [659, 18] on span "В обработке" at bounding box center [628, 16] width 69 height 18
click at [655, 120] on li "На отправку" at bounding box center [634, 120] width 81 height 16
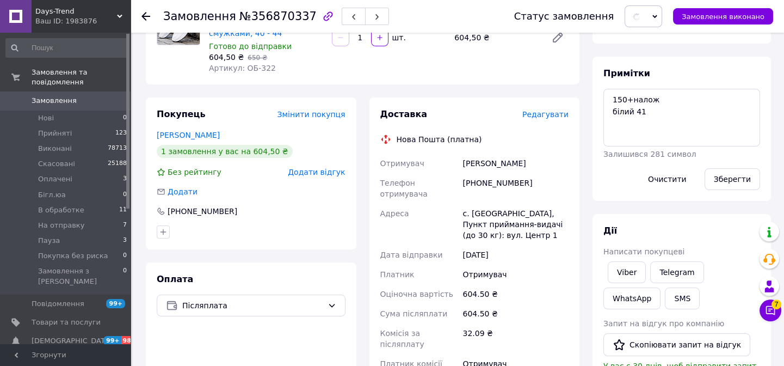
scroll to position [296, 0]
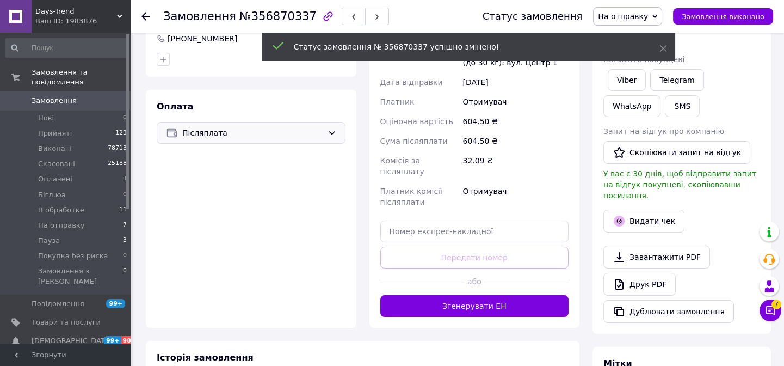
click at [241, 133] on span "Післяплата" at bounding box center [252, 133] width 141 height 12
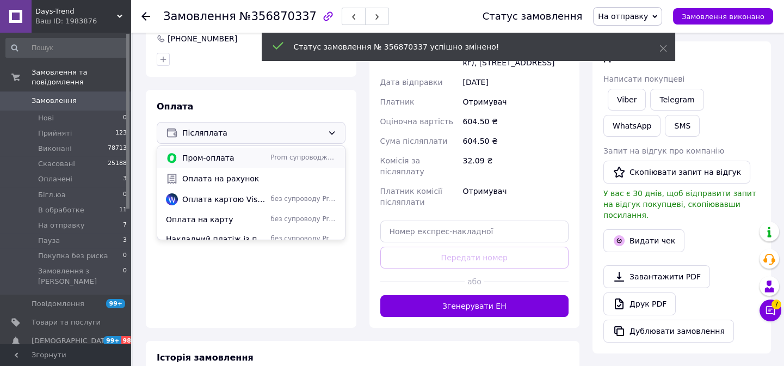
scroll to position [28, 0]
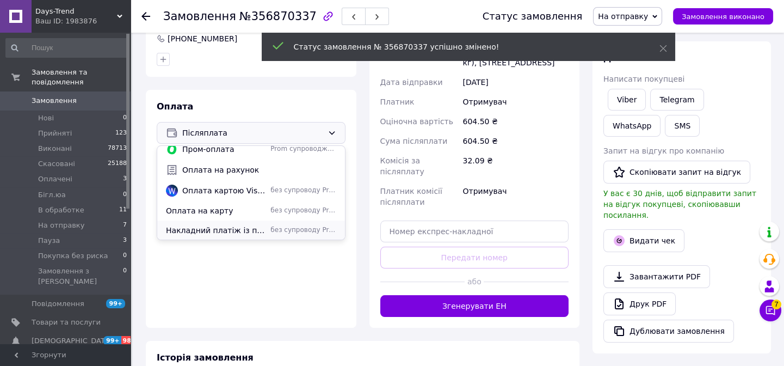
click at [246, 228] on span "Накладний платіж із попередньою платою 150 грн" at bounding box center [216, 230] width 100 height 11
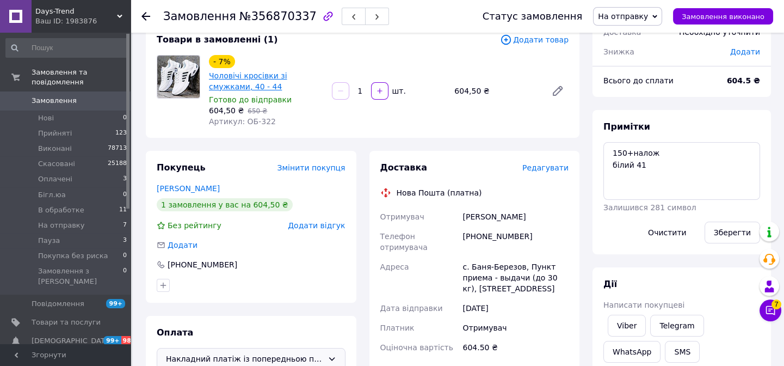
scroll to position [0, 0]
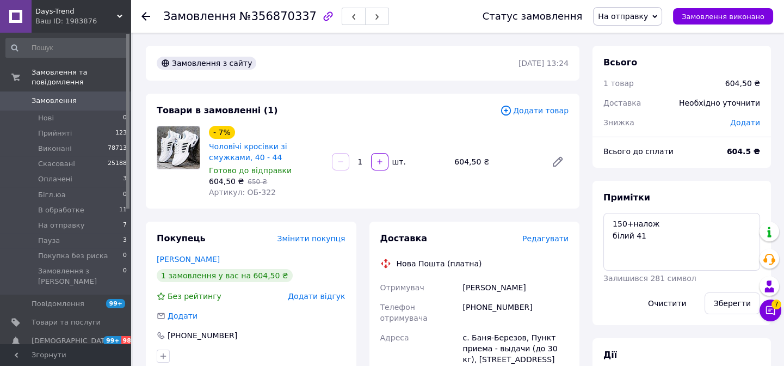
click at [82, 96] on span "Замовлення" at bounding box center [66, 101] width 69 height 10
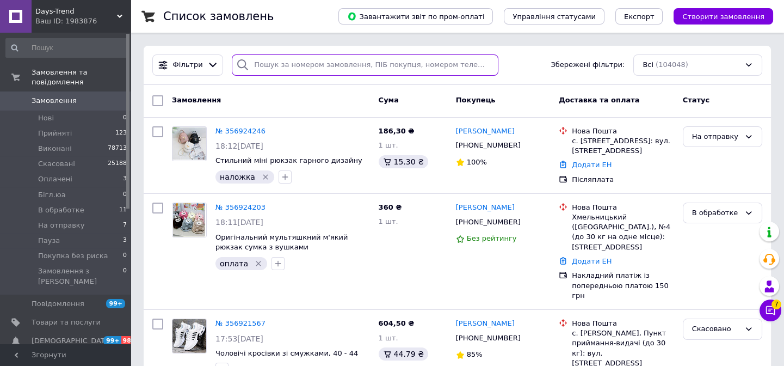
click at [303, 67] on input "search" at bounding box center [365, 64] width 266 height 21
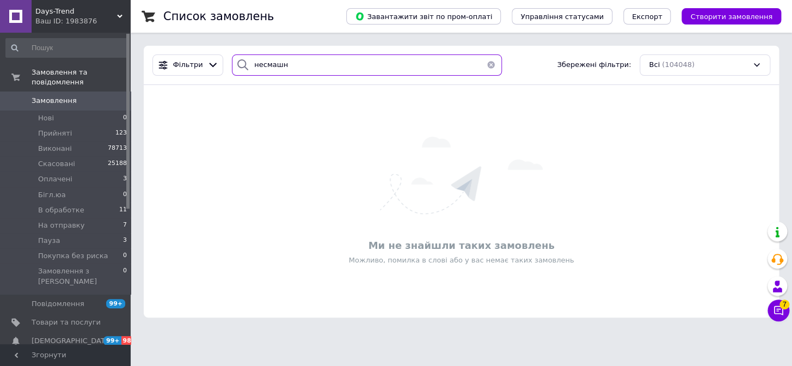
type input "несмашна"
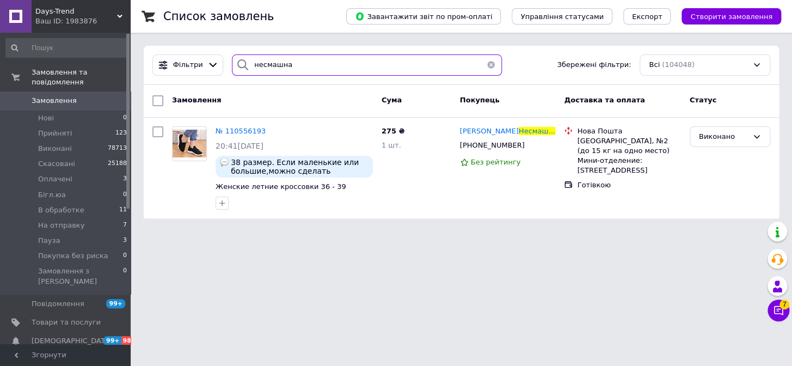
click at [271, 61] on input "несмашна" at bounding box center [367, 64] width 270 height 21
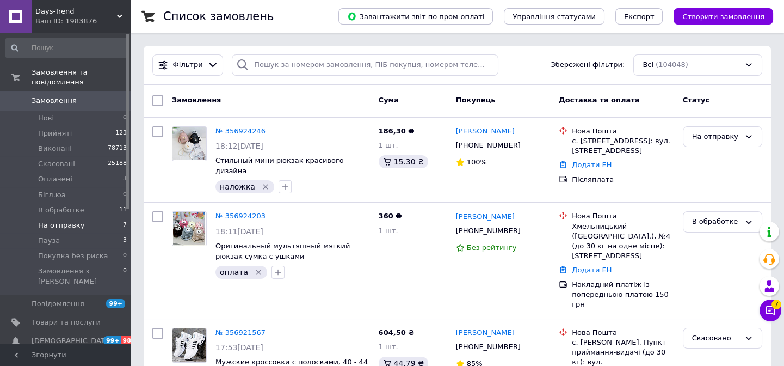
click at [78, 218] on li "На отправку 7" at bounding box center [66, 225] width 133 height 15
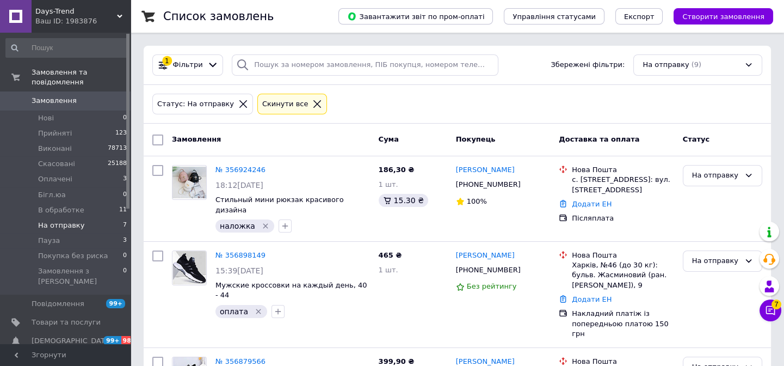
click at [59, 91] on link "Замовлення 0" at bounding box center [66, 100] width 133 height 18
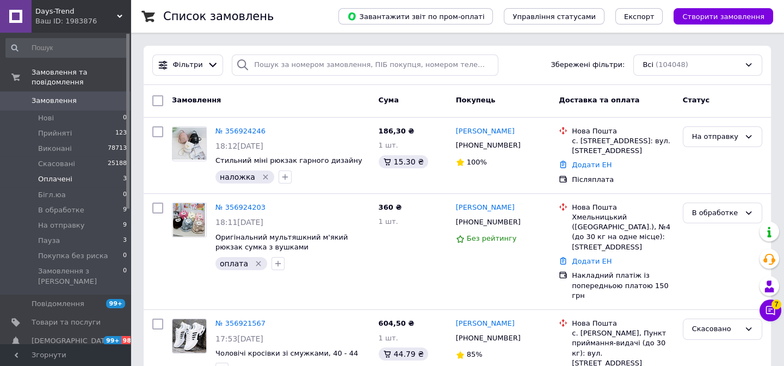
click at [81, 171] on li "Оплачені 3" at bounding box center [66, 178] width 133 height 15
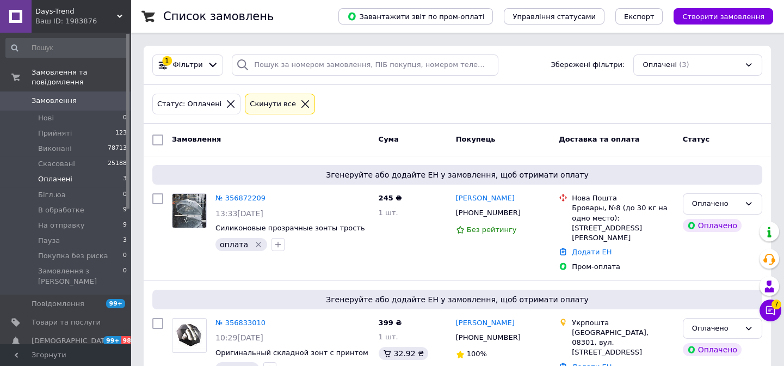
click at [48, 96] on span "Замовлення" at bounding box center [54, 101] width 45 height 10
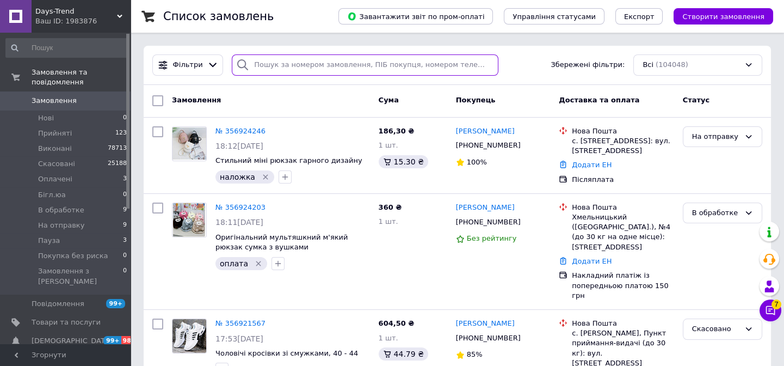
click at [321, 66] on input "search" at bounding box center [365, 64] width 266 height 21
paste input "356924203"
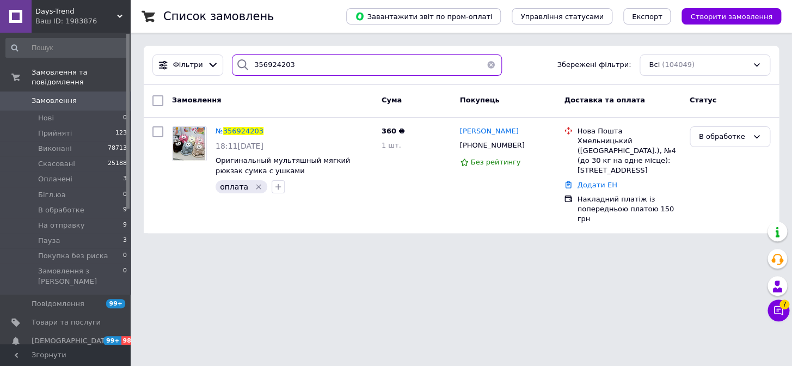
type input "356924203"
click at [61, 96] on span "Замовлення" at bounding box center [54, 101] width 45 height 10
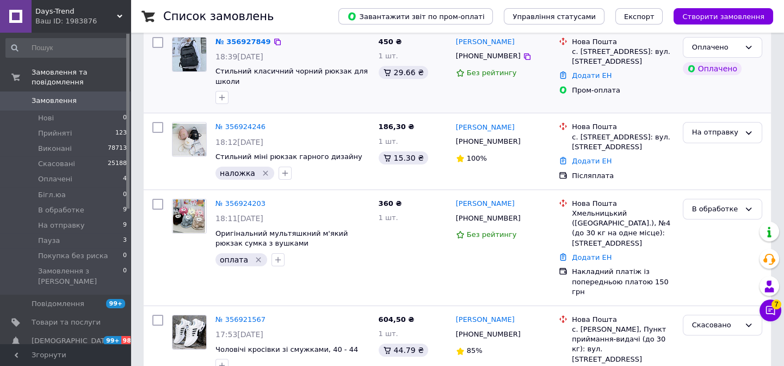
scroll to position [148, 0]
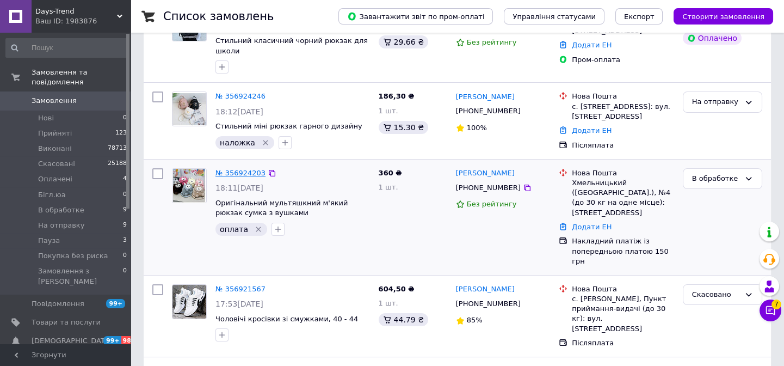
click at [245, 170] on link "№ 356924203" at bounding box center [240, 173] width 50 height 8
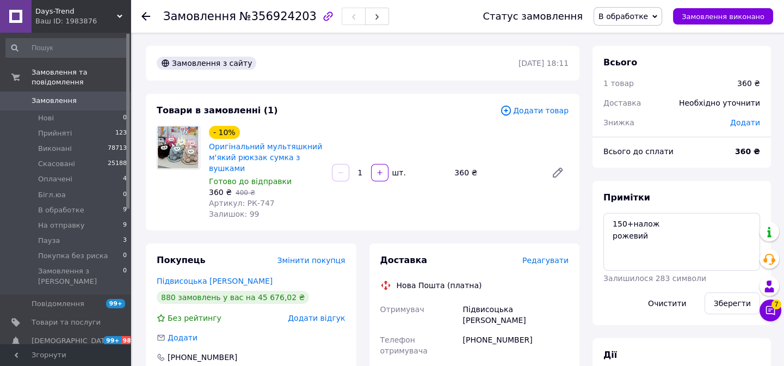
click at [141, 16] on icon at bounding box center [145, 16] width 9 height 9
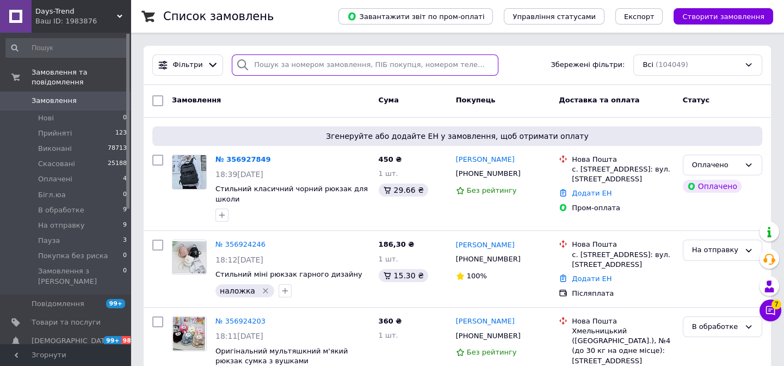
click at [283, 64] on input "search" at bounding box center [365, 64] width 266 height 21
paste input "356924203"
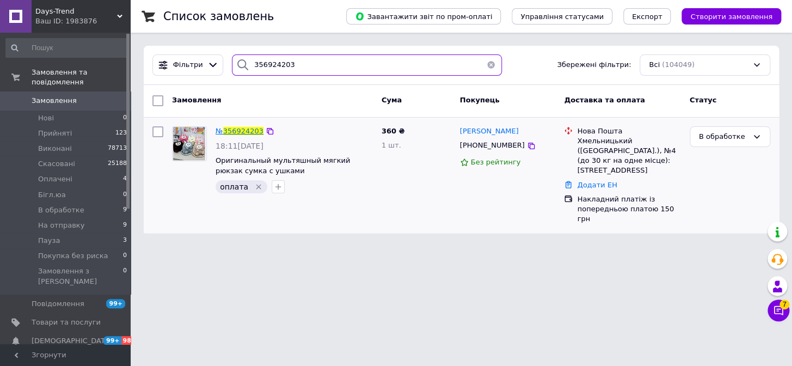
type input "356924203"
click at [242, 128] on span "356924203" at bounding box center [243, 131] width 40 height 8
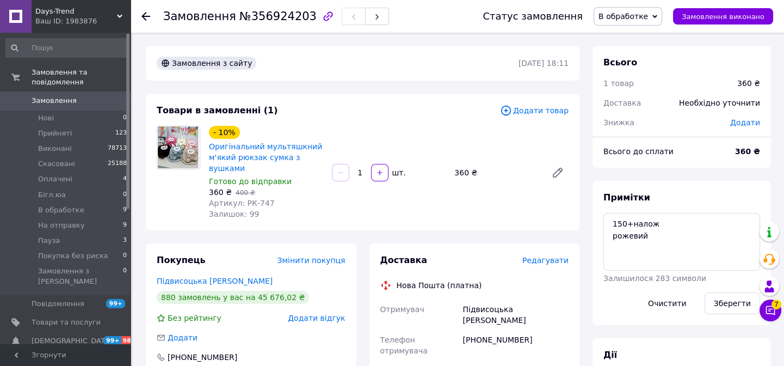
click at [52, 96] on span "Замовлення" at bounding box center [54, 101] width 45 height 10
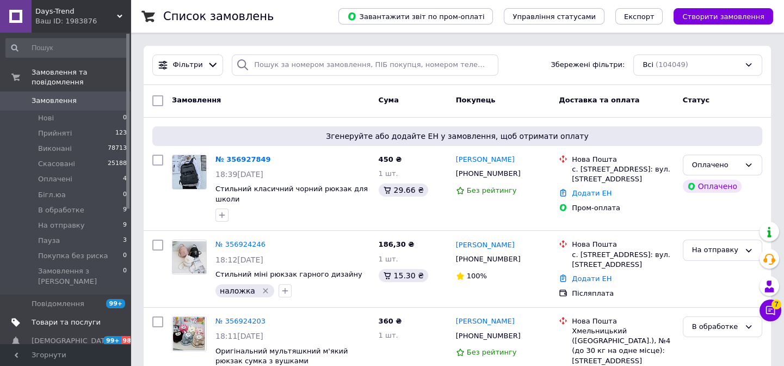
click at [61, 317] on span "Товари та послуги" at bounding box center [66, 322] width 69 height 10
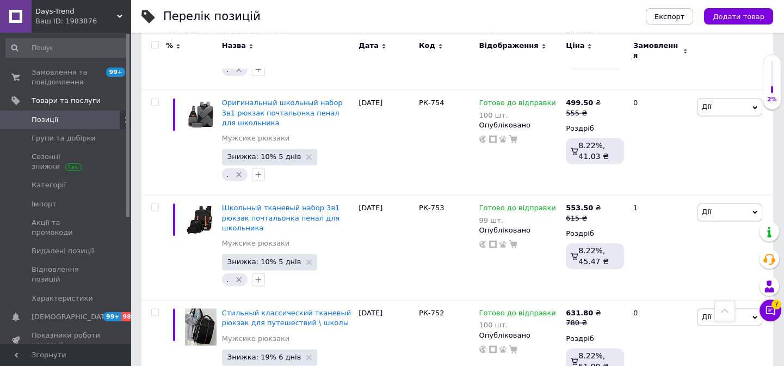
scroll to position [3907, 0]
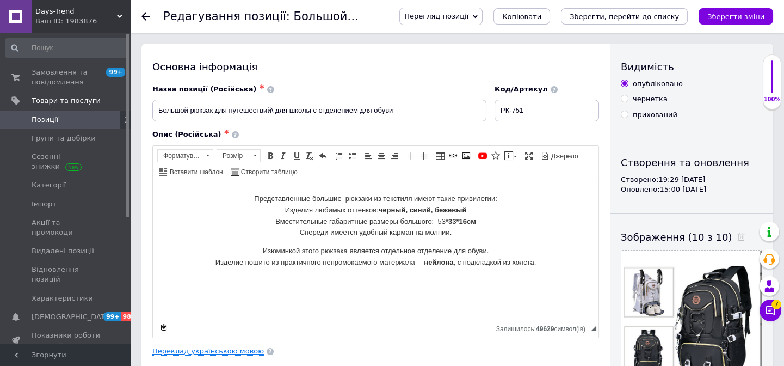
click at [216, 349] on link "Переклад українською мовою" at bounding box center [208, 351] width 112 height 9
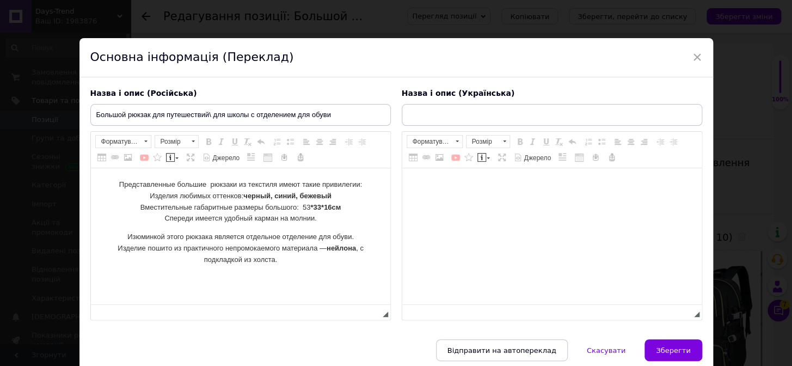
type input "Великий рюкзак для подорожі \ для школи з відділенням для взуття"
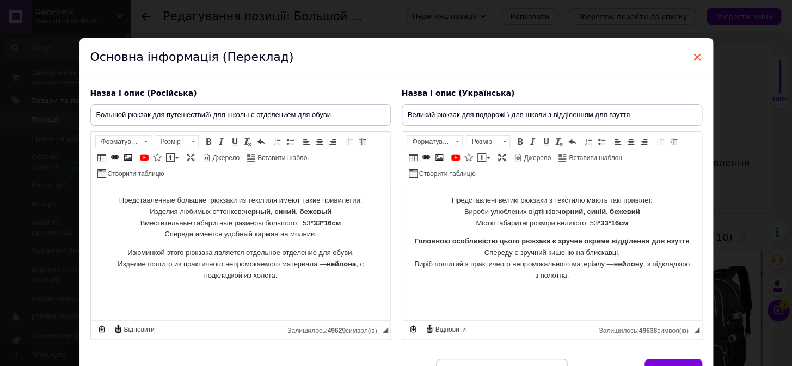
click at [694, 58] on span "×" at bounding box center [697, 57] width 10 height 18
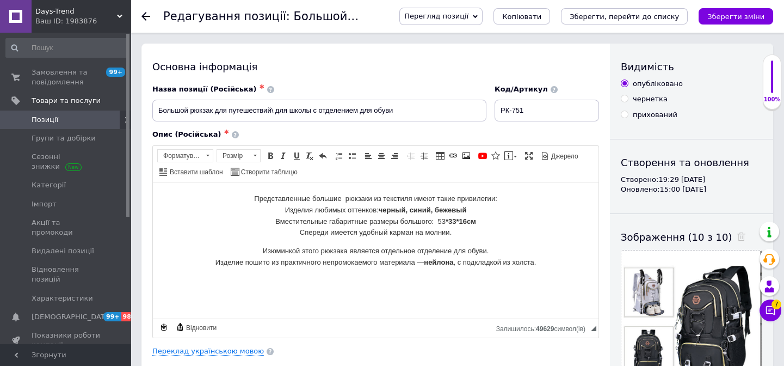
click at [144, 16] on use at bounding box center [145, 16] width 9 height 9
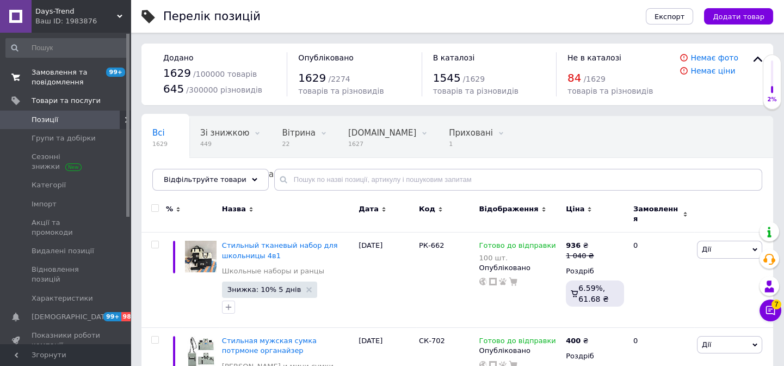
click at [76, 73] on span "Замовлення та повідомлення" at bounding box center [66, 77] width 69 height 20
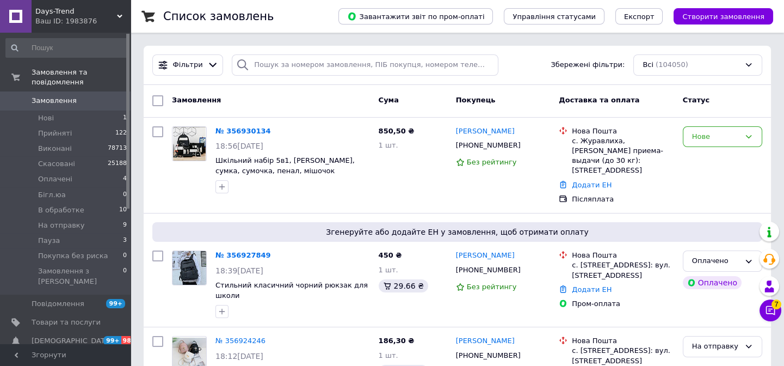
click at [309, 53] on div "Фільтри Збережені фільтри: Всі (104050)" at bounding box center [457, 65] width 627 height 39
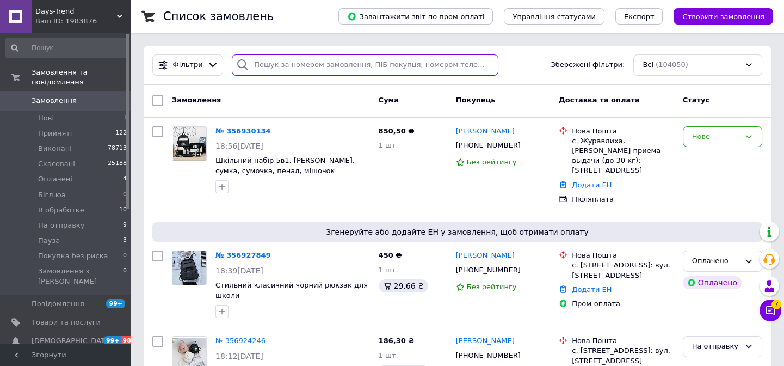
click at [285, 66] on input "search" at bounding box center [365, 64] width 266 height 21
paste input "356788775"
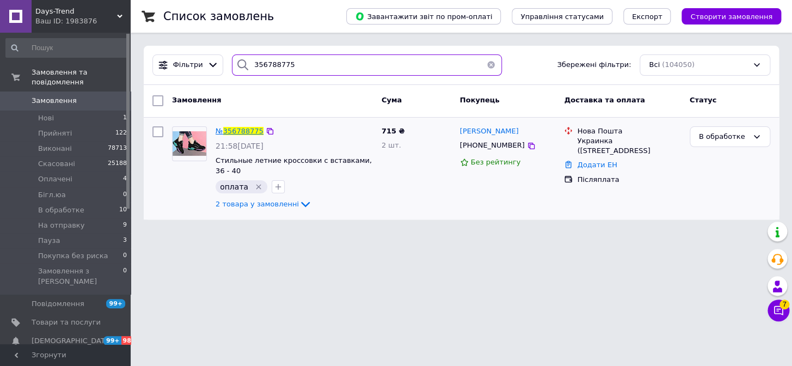
type input "356788775"
click at [242, 127] on span "356788775" at bounding box center [243, 131] width 40 height 8
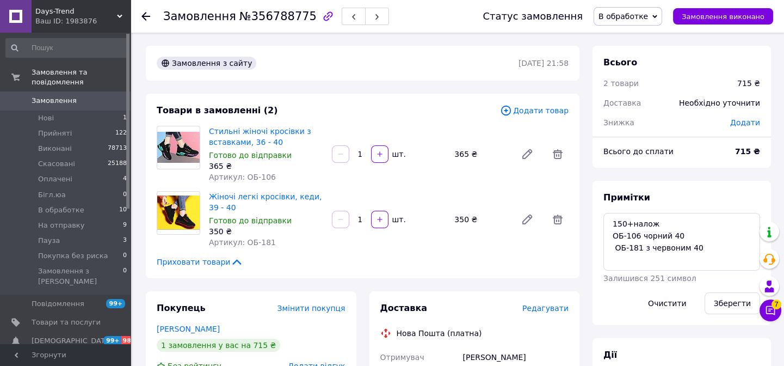
click at [145, 13] on use at bounding box center [145, 16] width 9 height 9
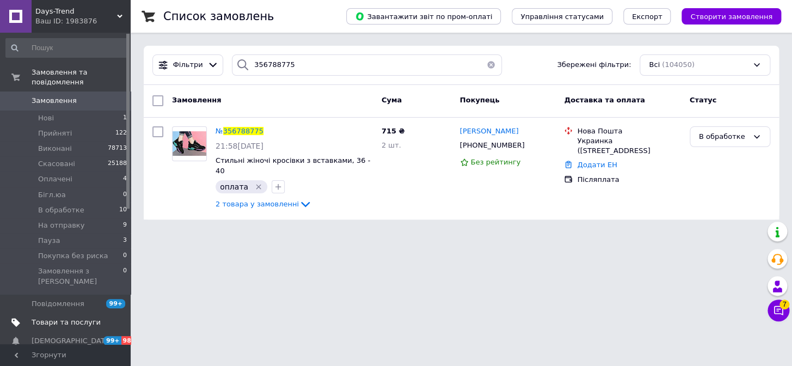
click at [58, 317] on span "Товари та послуги" at bounding box center [66, 322] width 69 height 10
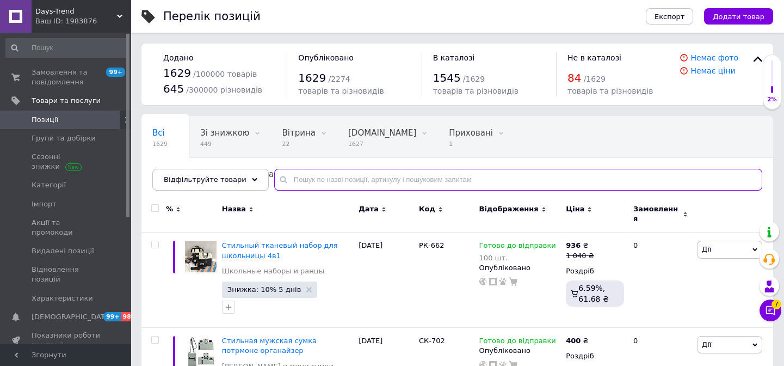
click at [294, 182] on input "text" at bounding box center [518, 180] width 488 height 22
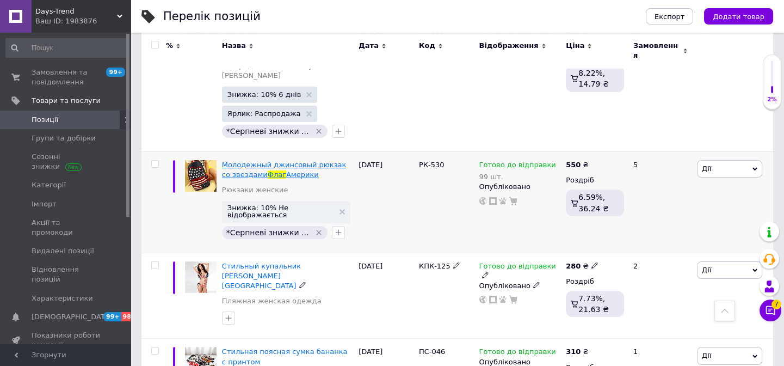
scroll to position [445, 0]
type input "флаг"
click at [326, 160] on span "Молодежный джинсовый рюкзак со звездами" at bounding box center [284, 169] width 125 height 18
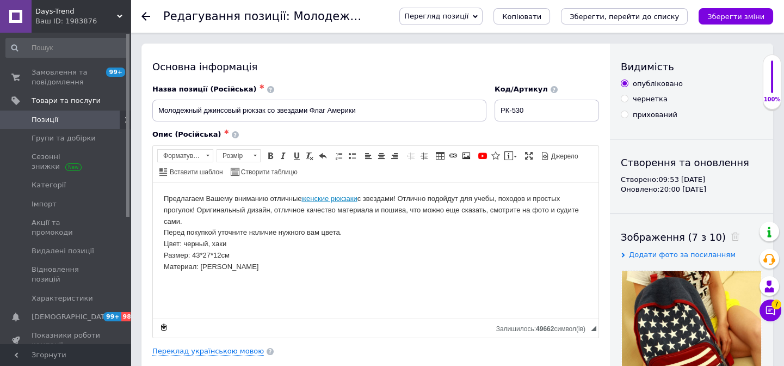
click at [190, 244] on p "Предлагаем Вашему вниманию отличные женские рюкзаки с звездами! Отлично подойду…" at bounding box center [376, 232] width 424 height 79
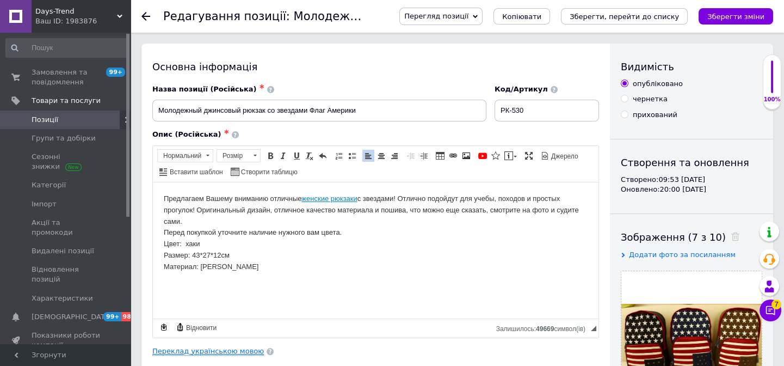
click at [226, 350] on link "Переклад українською мовою" at bounding box center [208, 351] width 112 height 9
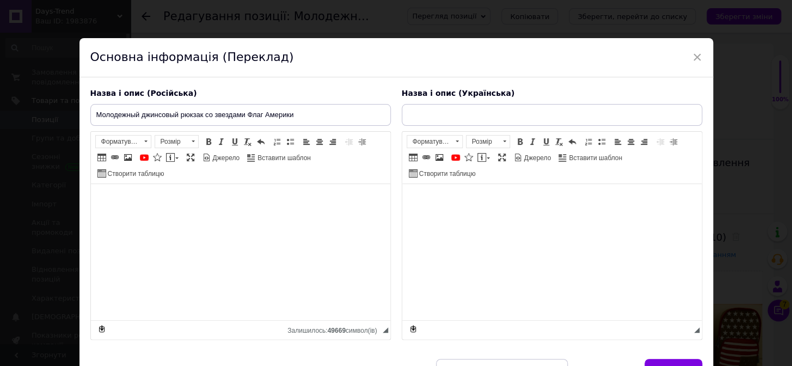
type input "Молодіжний джинсовий рюкзак із зірками Прапор Америки"
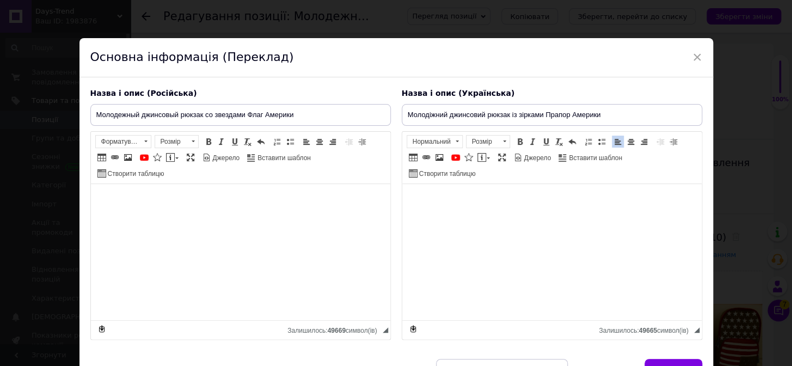
scroll to position [63, 0]
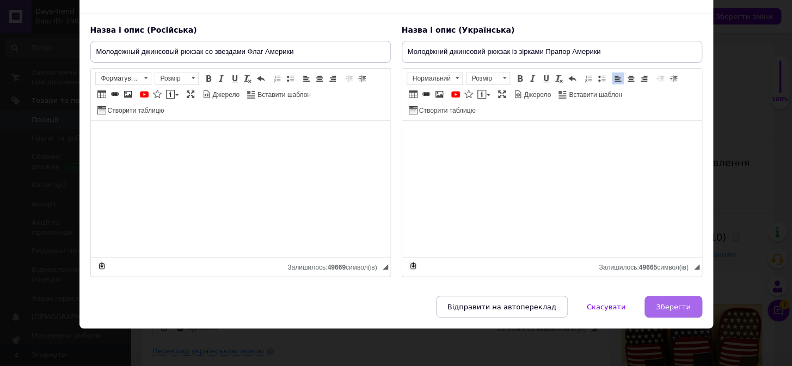
click at [674, 300] on button "Зберегти" at bounding box center [672, 306] width 57 height 22
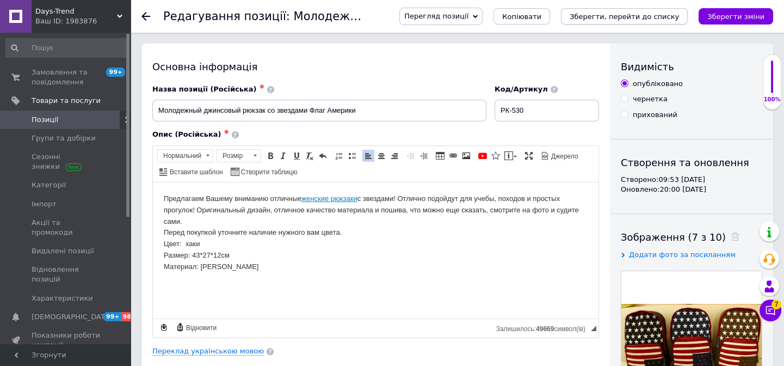
click at [625, 10] on button "Зберегти, перейти до списку" at bounding box center [624, 16] width 127 height 16
